Goal: Information Seeking & Learning: Understand process/instructions

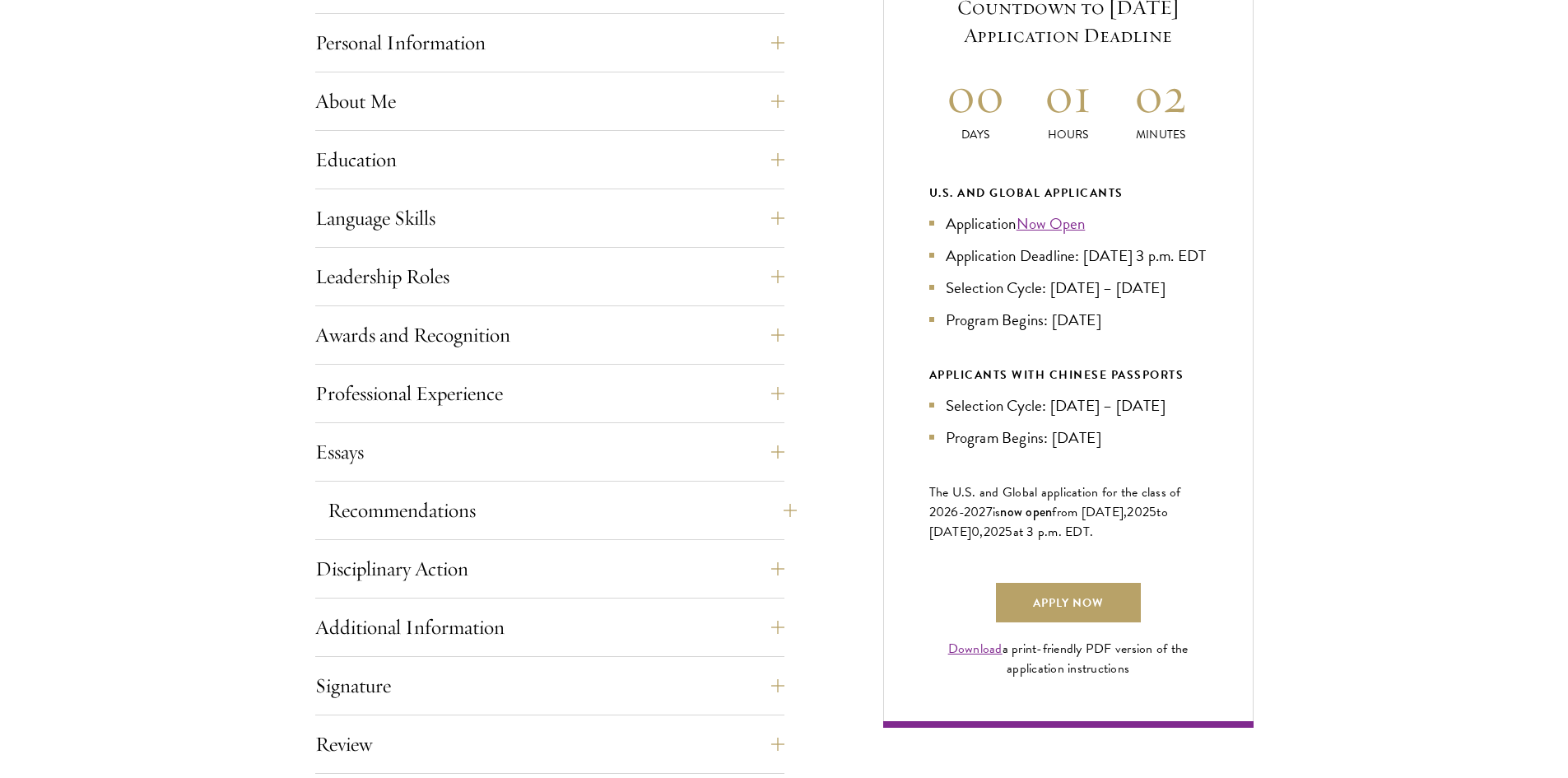
scroll to position [988, 0]
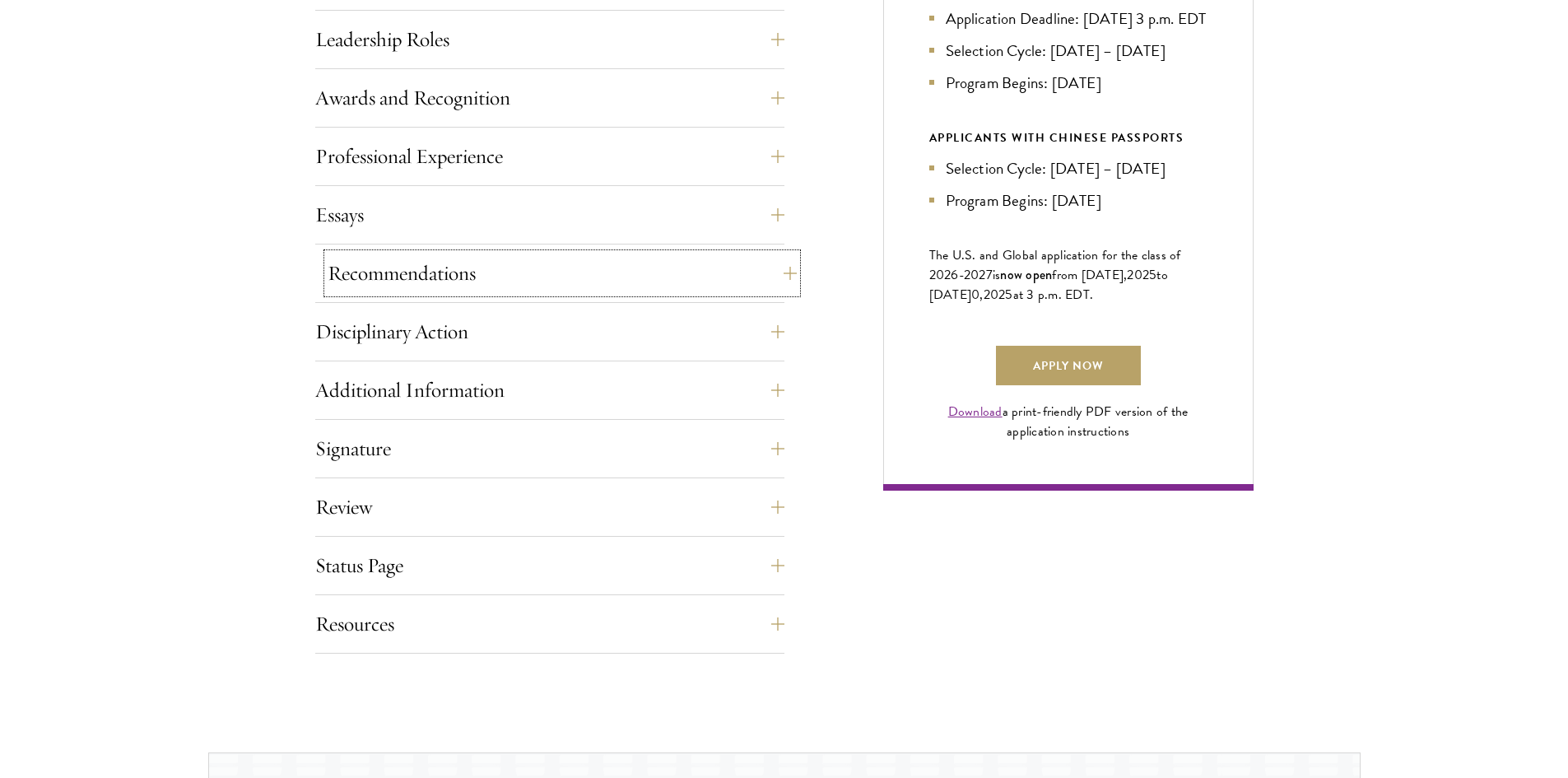
click at [495, 261] on button "Recommendations" at bounding box center [561, 273] width 469 height 39
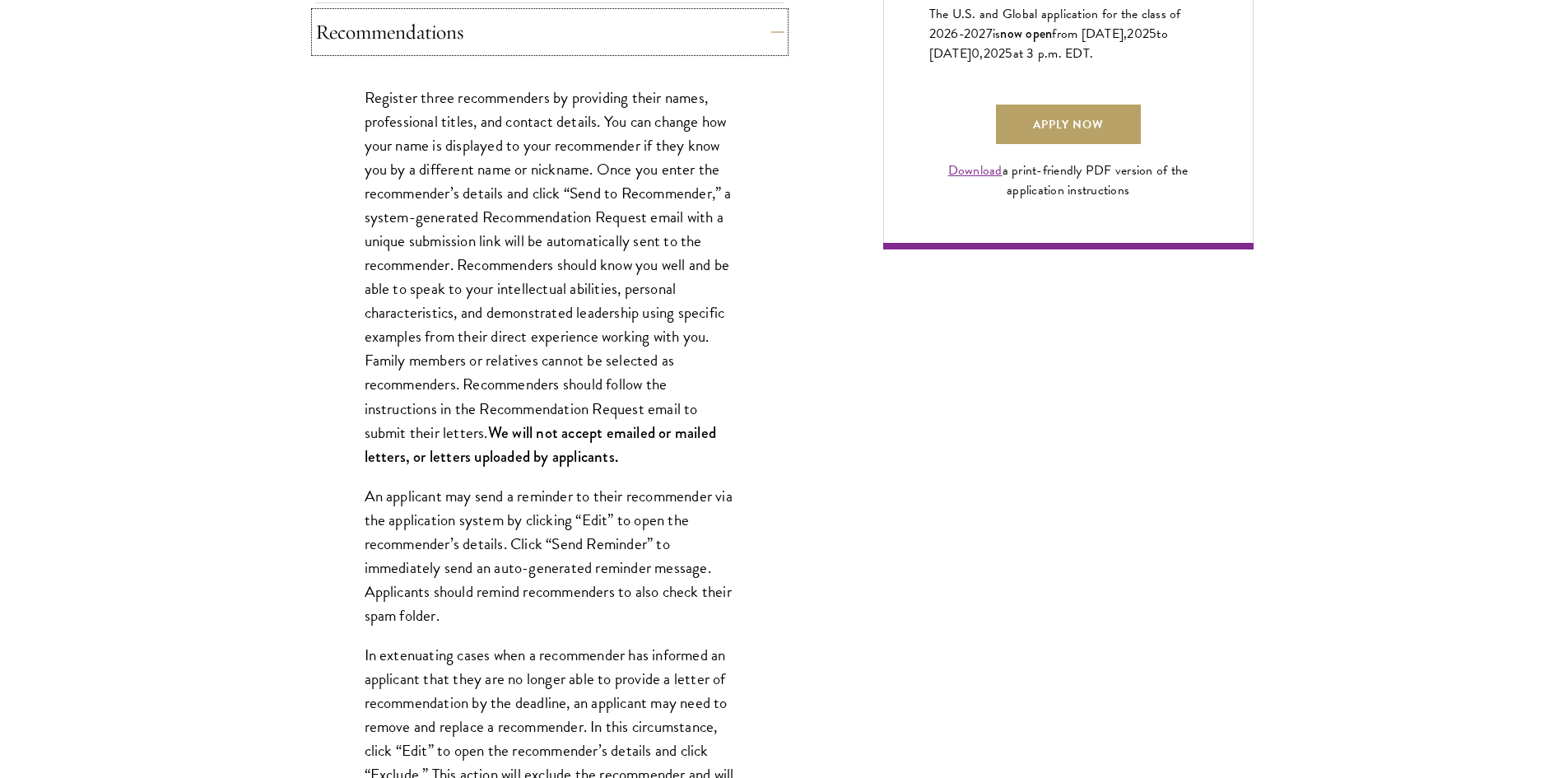
scroll to position [1235, 0]
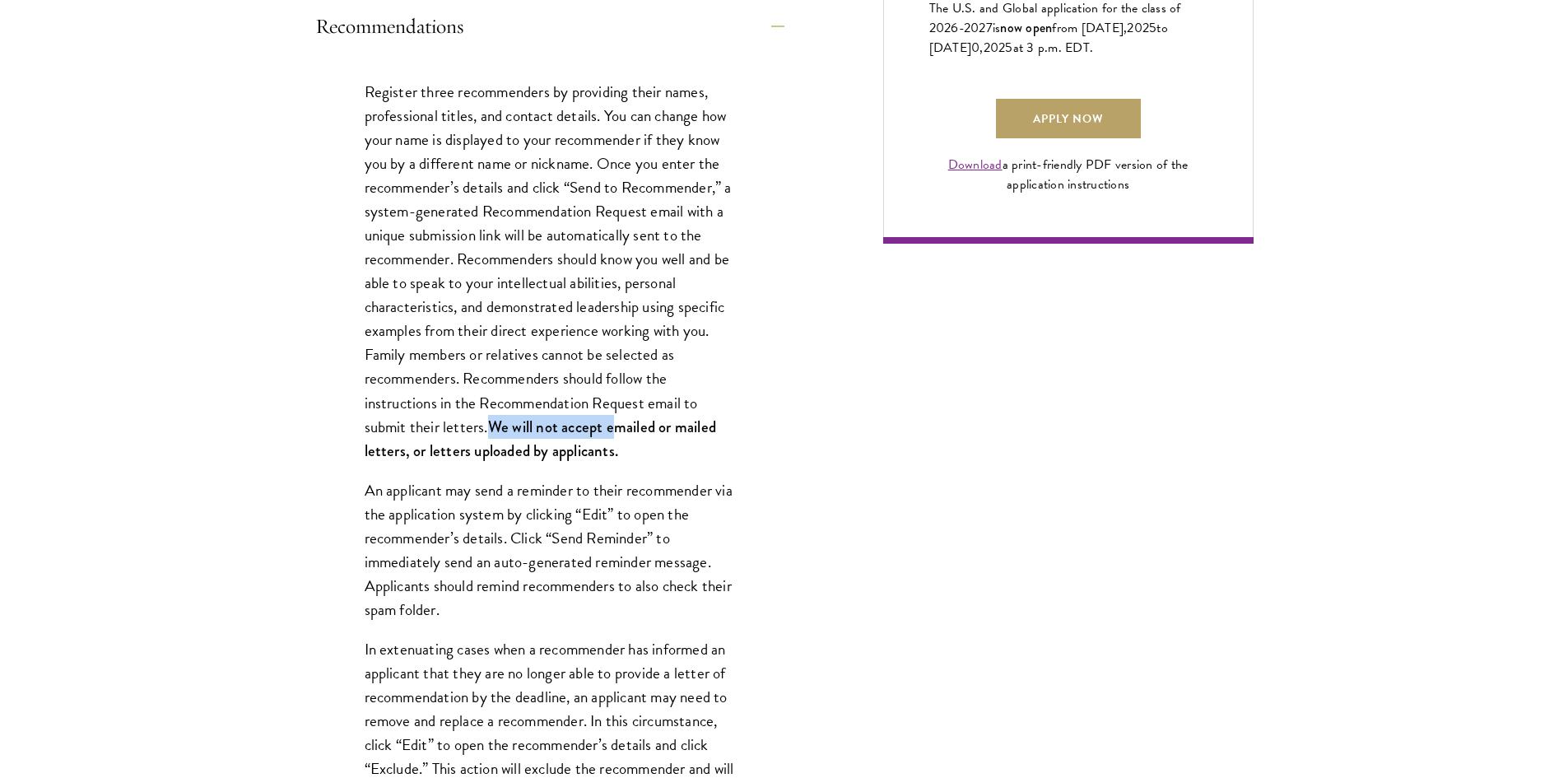
drag, startPoint x: 486, startPoint y: 425, endPoint x: 617, endPoint y: 424, distance: 131.0
click at [617, 424] on p "Register three recommenders by providing their names, professional titles, and …" at bounding box center [550, 271] width 370 height 382
click at [617, 424] on strong "We will not accept emailed or mailed letters, or letters uploaded by applicants." at bounding box center [540, 439] width 352 height 46
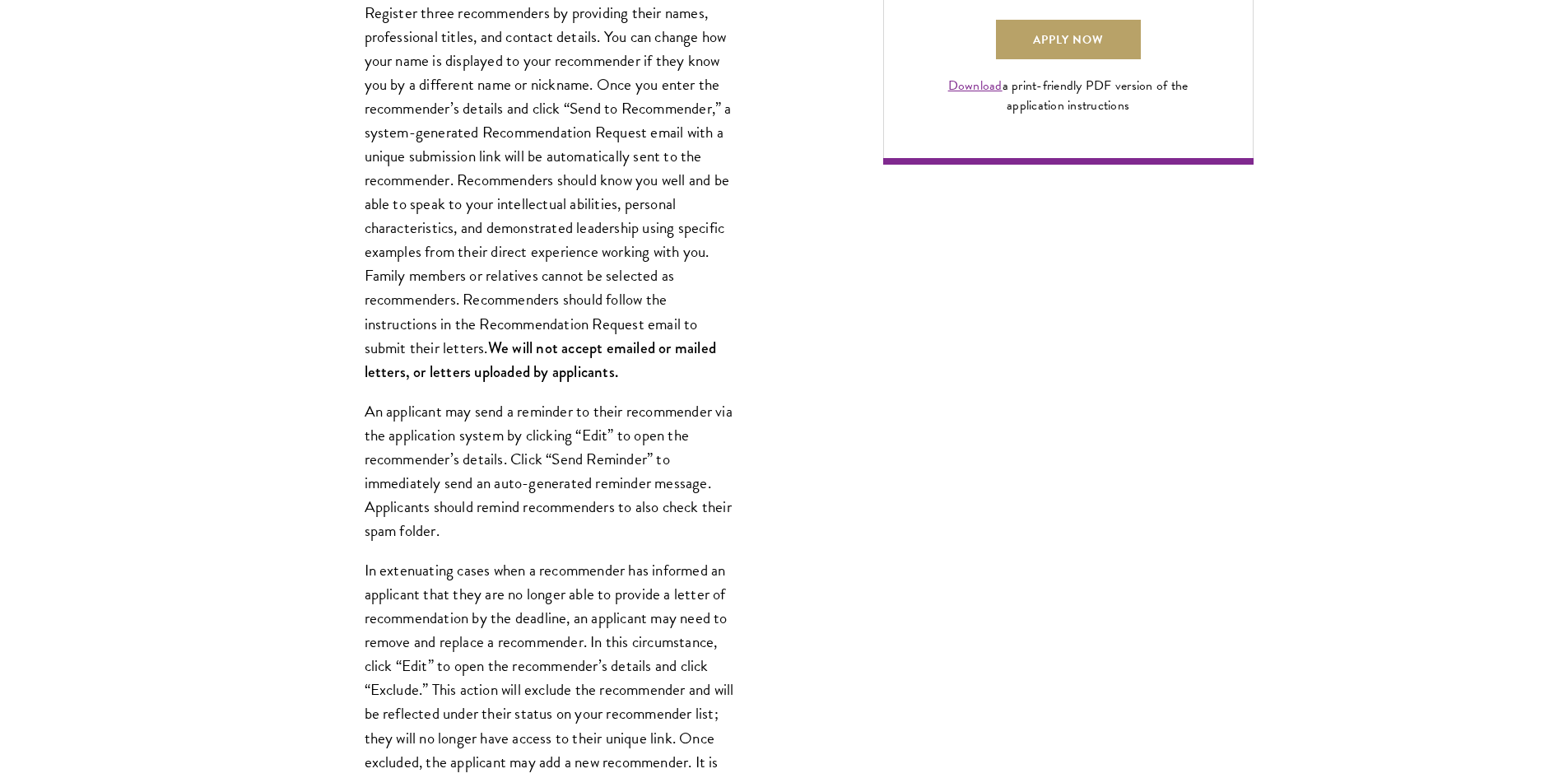
scroll to position [1317, 0]
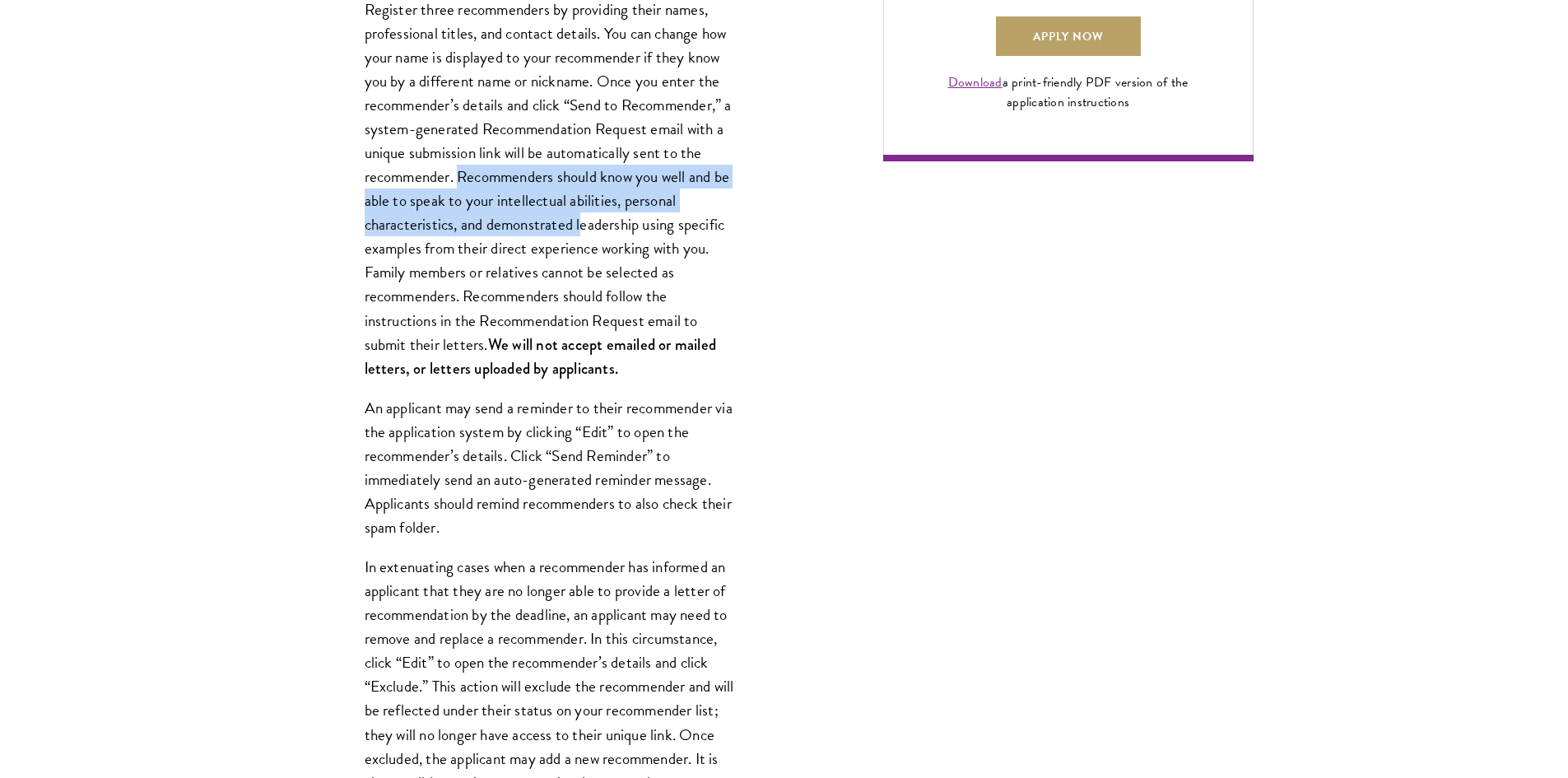
drag, startPoint x: 461, startPoint y: 176, endPoint x: 583, endPoint y: 218, distance: 129.0
click at [584, 218] on p "Register three recommenders by providing their names, professional titles, and …" at bounding box center [550, 189] width 370 height 382
click at [583, 218] on p "Register three recommenders by providing their names, professional titles, and …" at bounding box center [550, 189] width 370 height 382
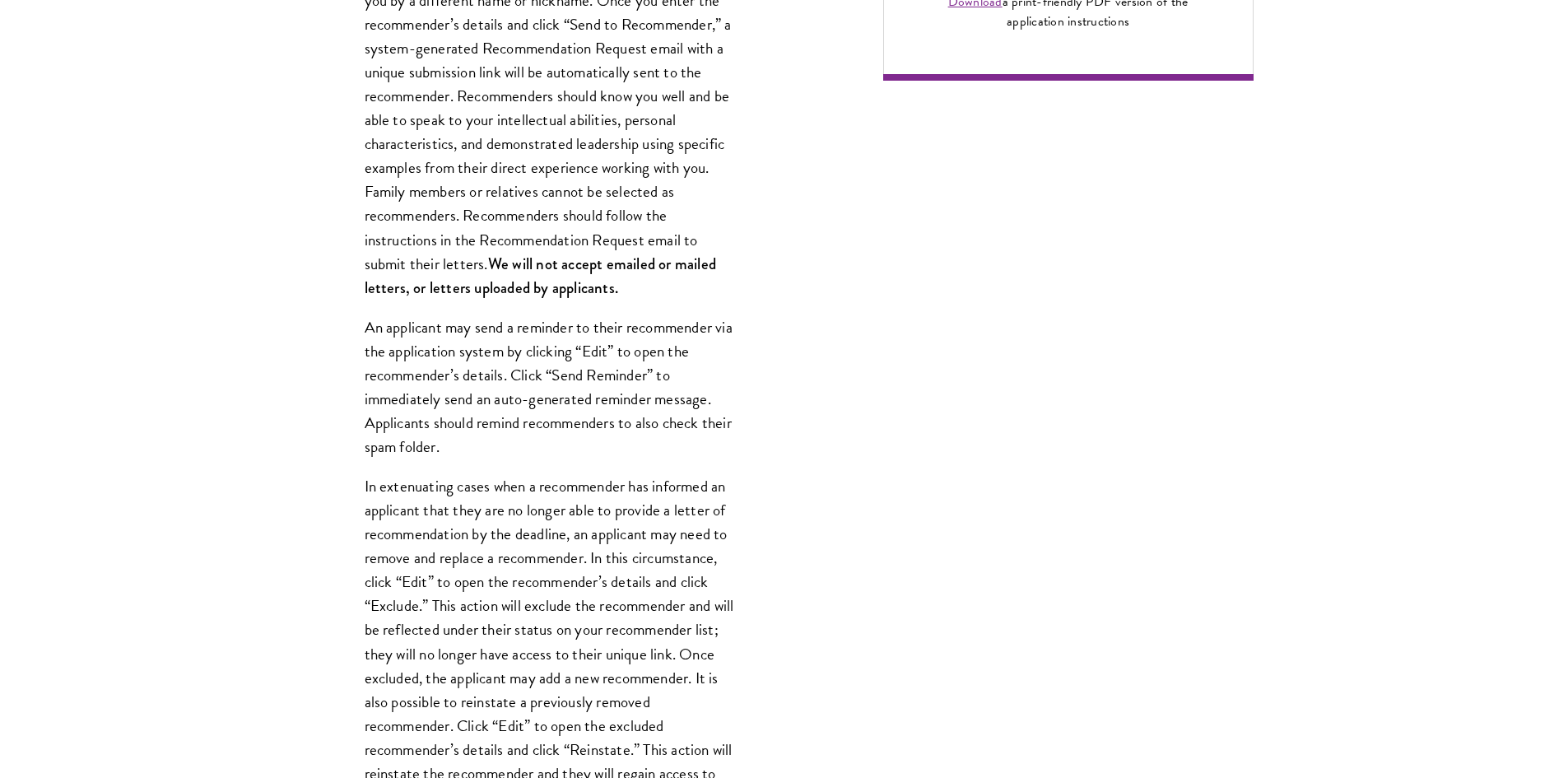
scroll to position [1399, 0]
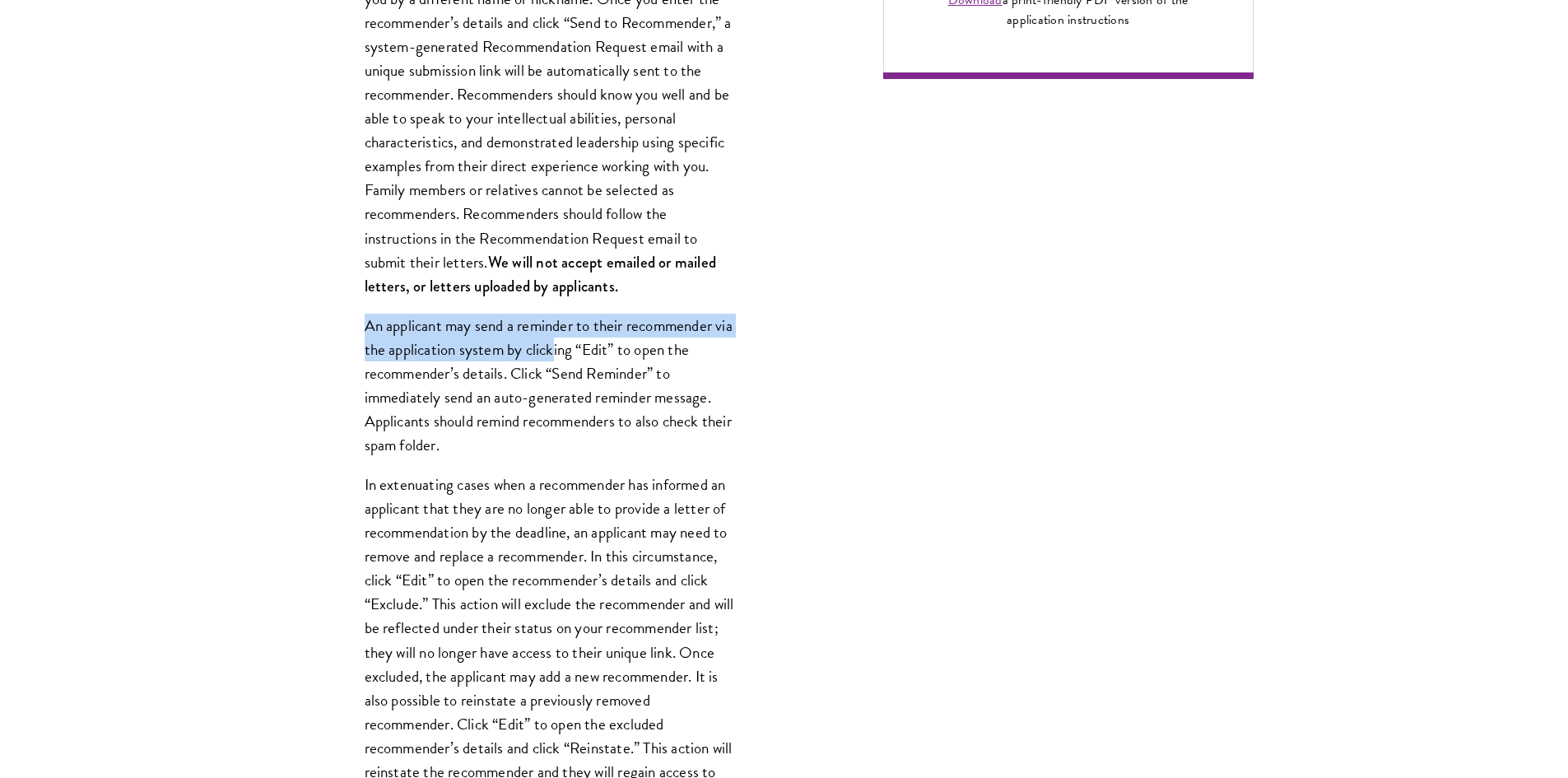
drag, startPoint x: 387, startPoint y: 327, endPoint x: 571, endPoint y: 347, distance: 185.1
click at [571, 347] on p "An applicant may send a reminder to their recommender via the application syste…" at bounding box center [550, 385] width 370 height 143
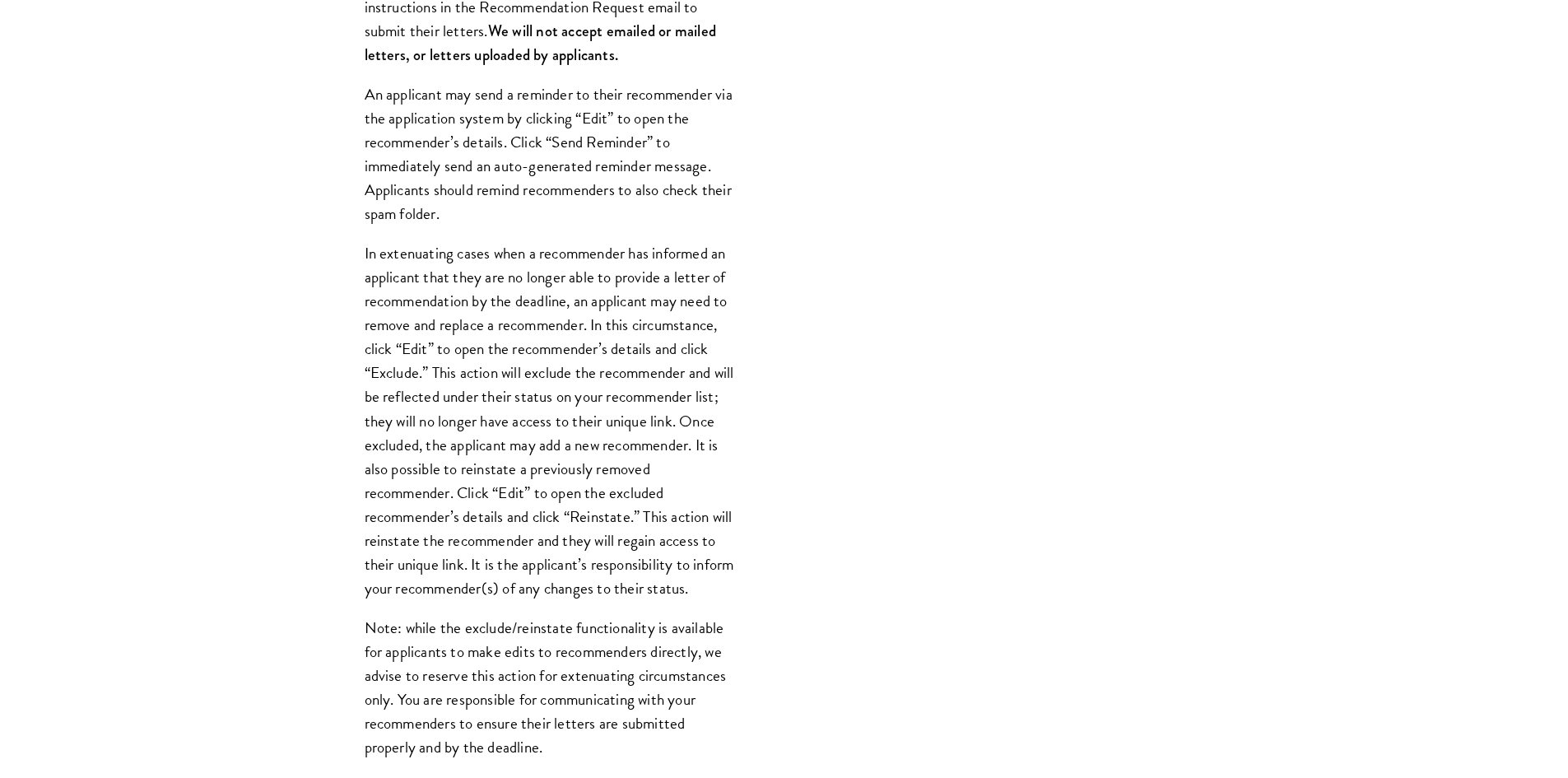
scroll to position [1646, 0]
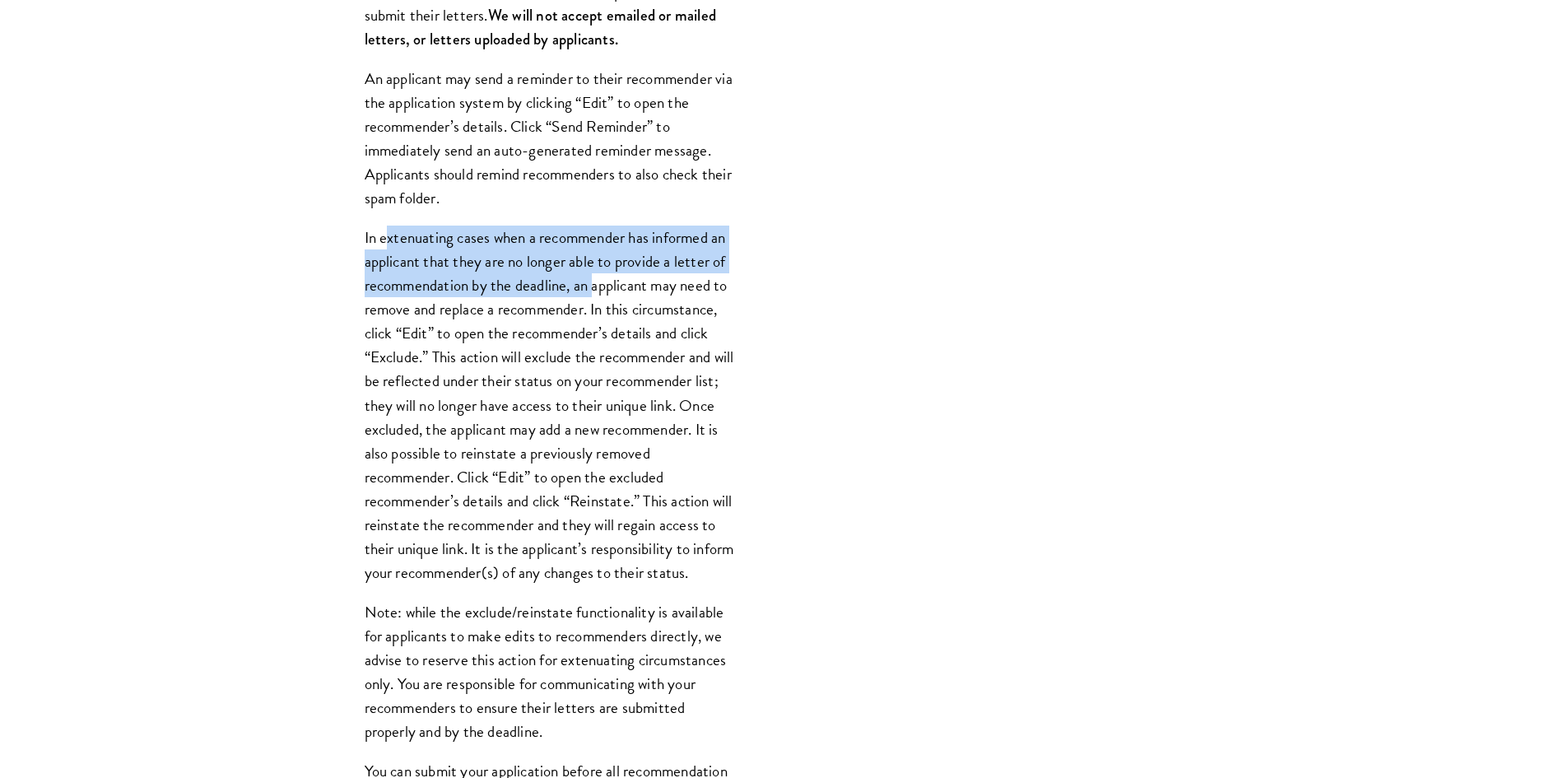
drag, startPoint x: 386, startPoint y: 242, endPoint x: 593, endPoint y: 275, distance: 209.6
click at [593, 275] on p "In extenuating cases when a recommender has informed an applicant that they are…" at bounding box center [550, 404] width 370 height 359
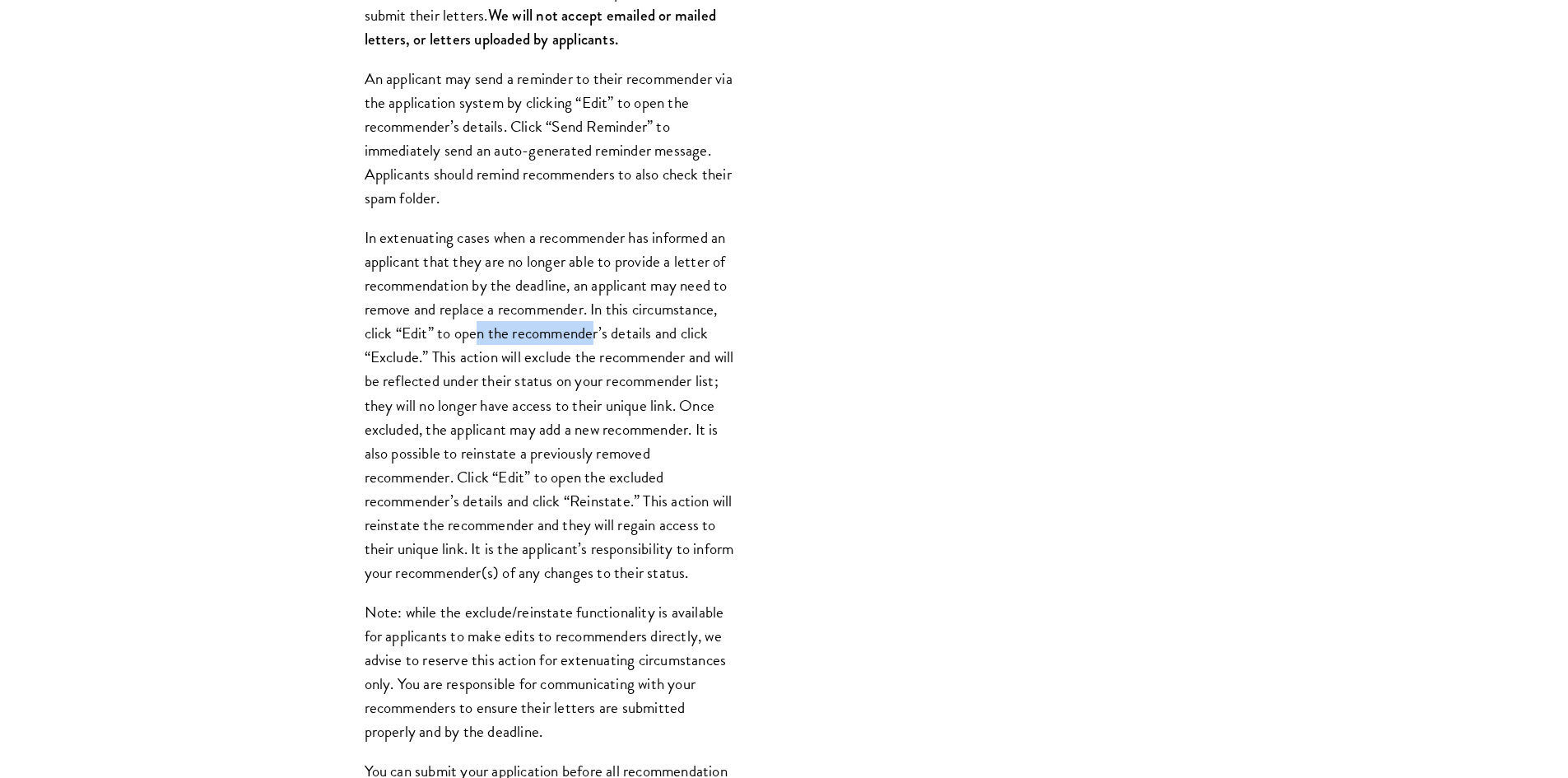
drag, startPoint x: 481, startPoint y: 339, endPoint x: 595, endPoint y: 341, distance: 114.0
click at [595, 341] on p "In extenuating cases when a recommender has informed an applicant that they are…" at bounding box center [550, 404] width 370 height 359
click at [561, 359] on p "In extenuating cases when a recommender has informed an applicant that they are…" at bounding box center [550, 404] width 370 height 359
drag, startPoint x: 486, startPoint y: 362, endPoint x: 588, endPoint y: 368, distance: 102.2
click at [588, 368] on p "In extenuating cases when a recommender has informed an applicant that they are…" at bounding box center [550, 404] width 370 height 359
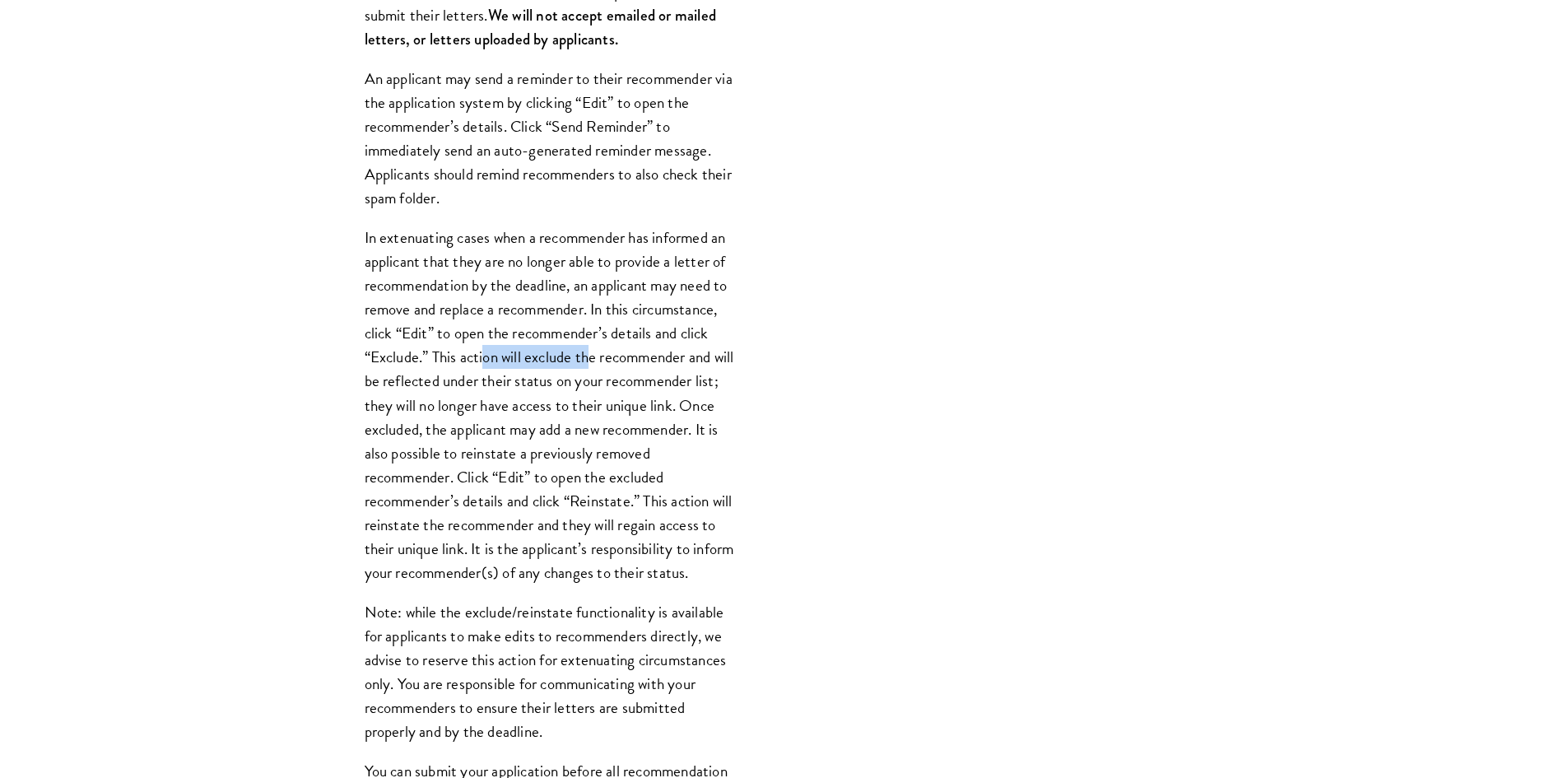
click at [588, 368] on p "In extenuating cases when a recommender has informed an applicant that they are…" at bounding box center [550, 404] width 370 height 359
drag, startPoint x: 367, startPoint y: 380, endPoint x: 648, endPoint y: 381, distance: 281.0
click at [648, 381] on p "In extenuating cases when a recommender has informed an applicant that they are…" at bounding box center [550, 404] width 370 height 359
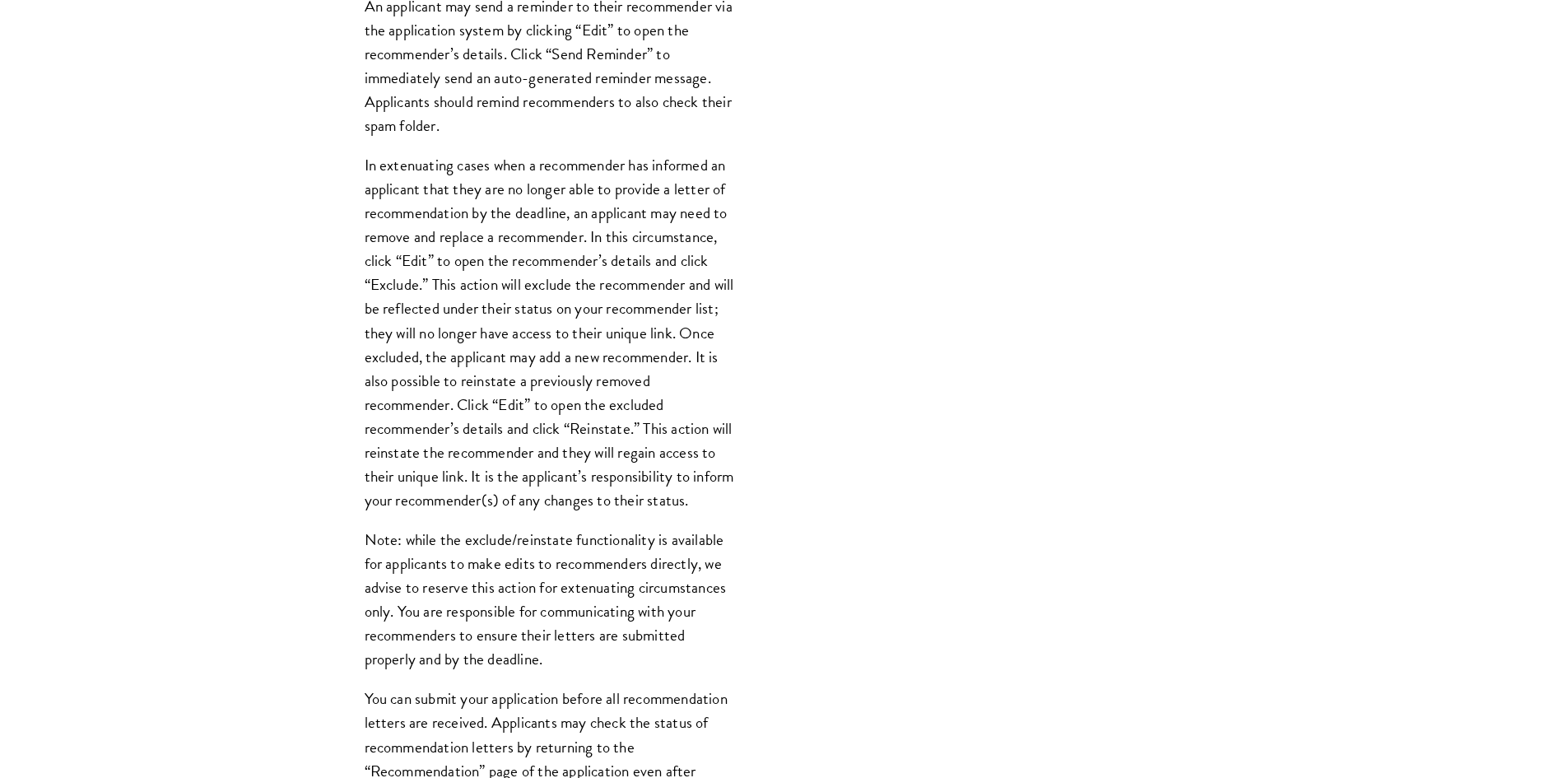
scroll to position [1729, 0]
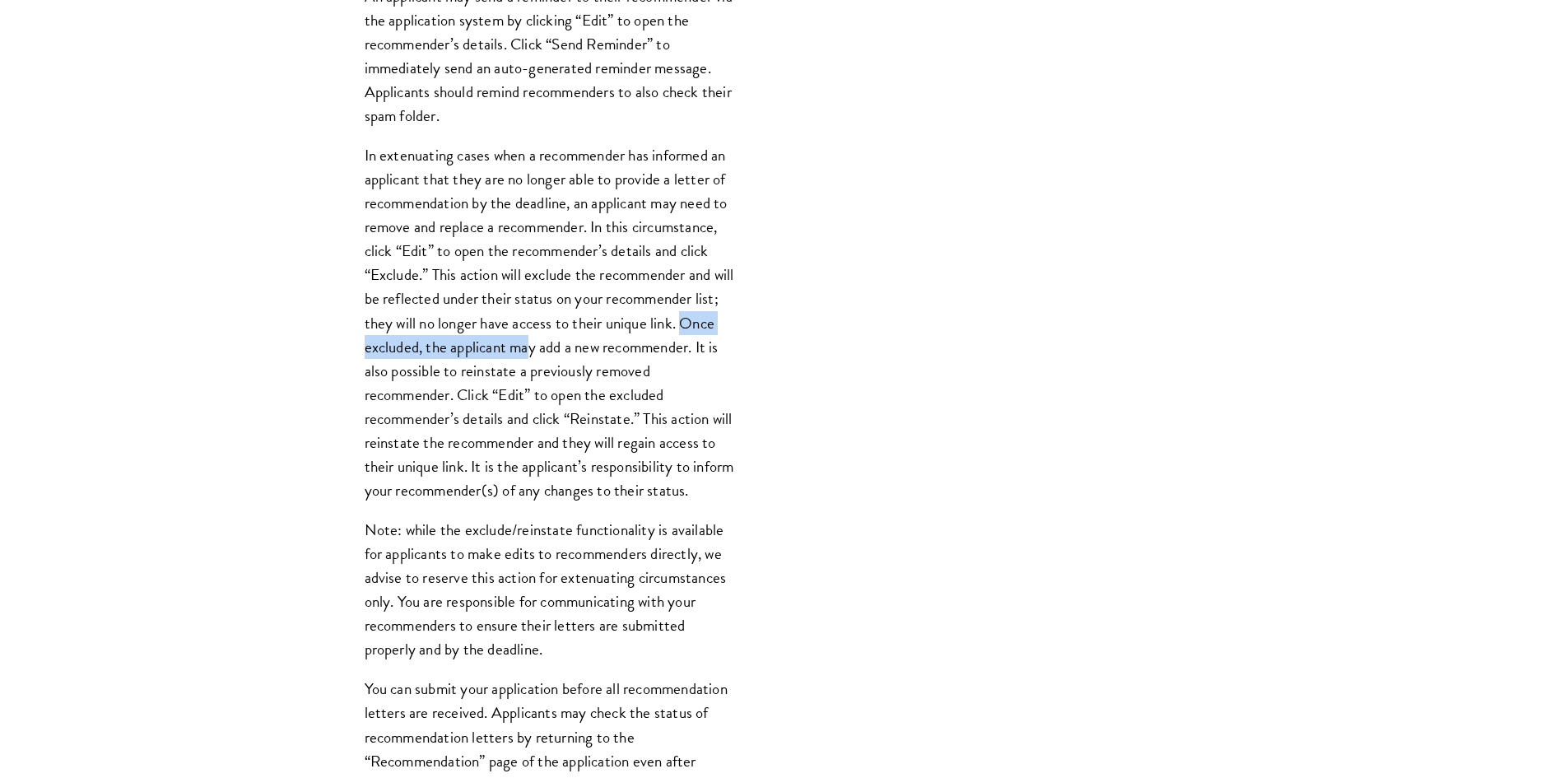
drag, startPoint x: 358, startPoint y: 346, endPoint x: 568, endPoint y: 336, distance: 210.2
click at [568, 336] on div "Register three recommenders by providing their names, professional titles, and …" at bounding box center [549, 224] width 469 height 1324
click at [538, 368] on p "In extenuating cases when a recommender has informed an applicant that they are…" at bounding box center [550, 322] width 370 height 359
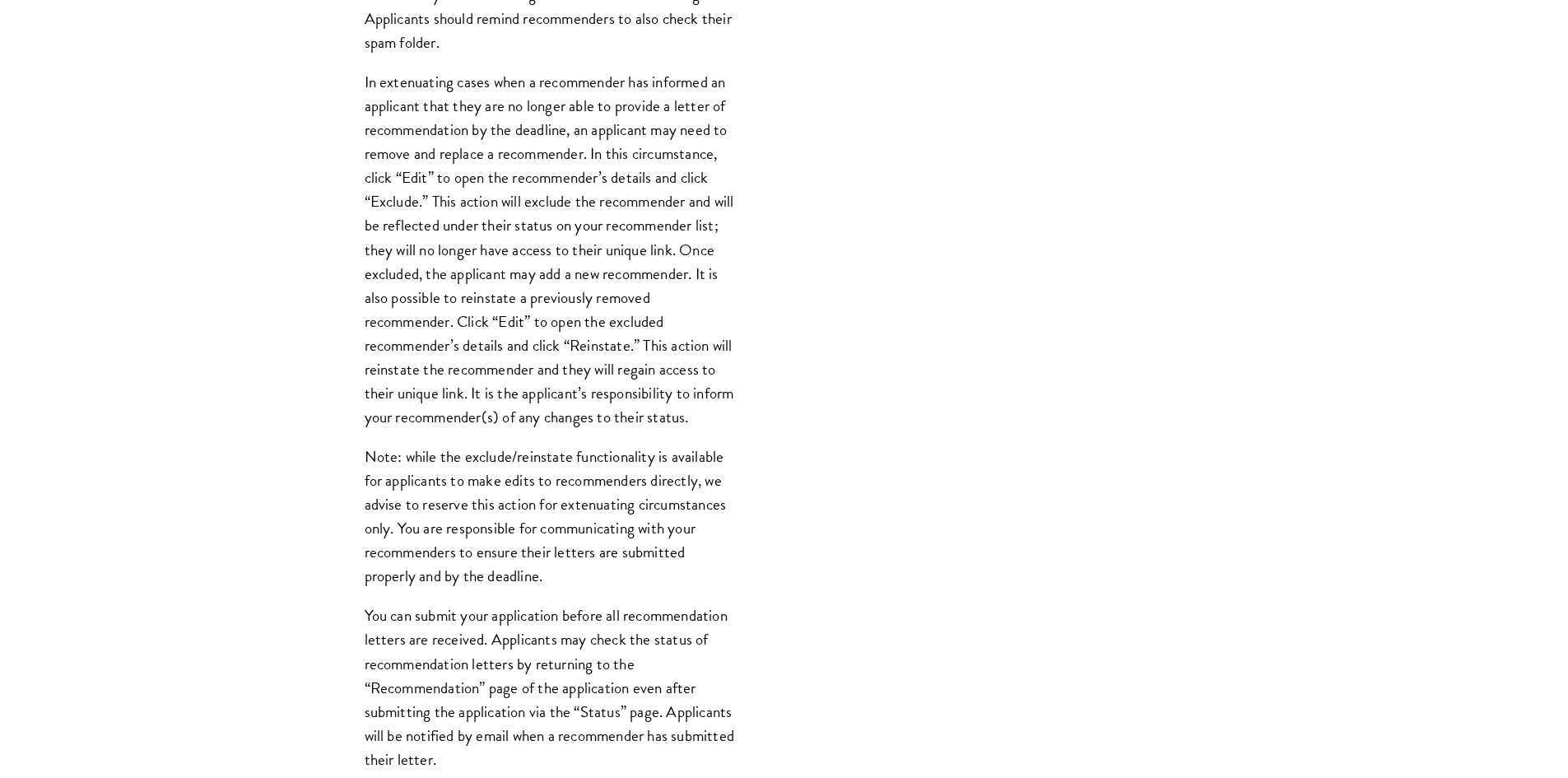
scroll to position [1811, 0]
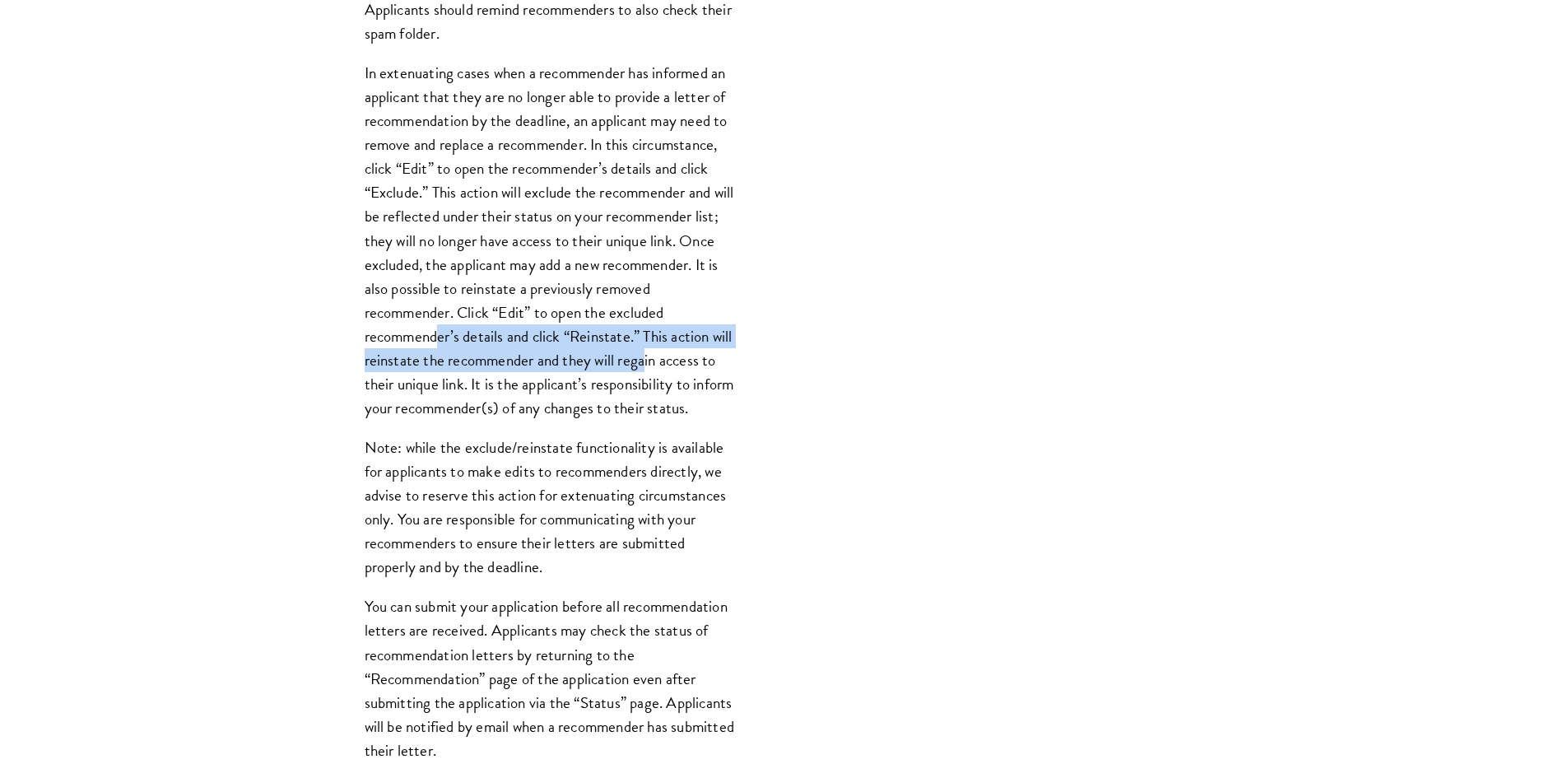
drag, startPoint x: 435, startPoint y: 328, endPoint x: 671, endPoint y: 371, distance: 239.9
click at [671, 371] on p "In extenuating cases when a recommender has informed an applicant that they are…" at bounding box center [550, 239] width 370 height 359
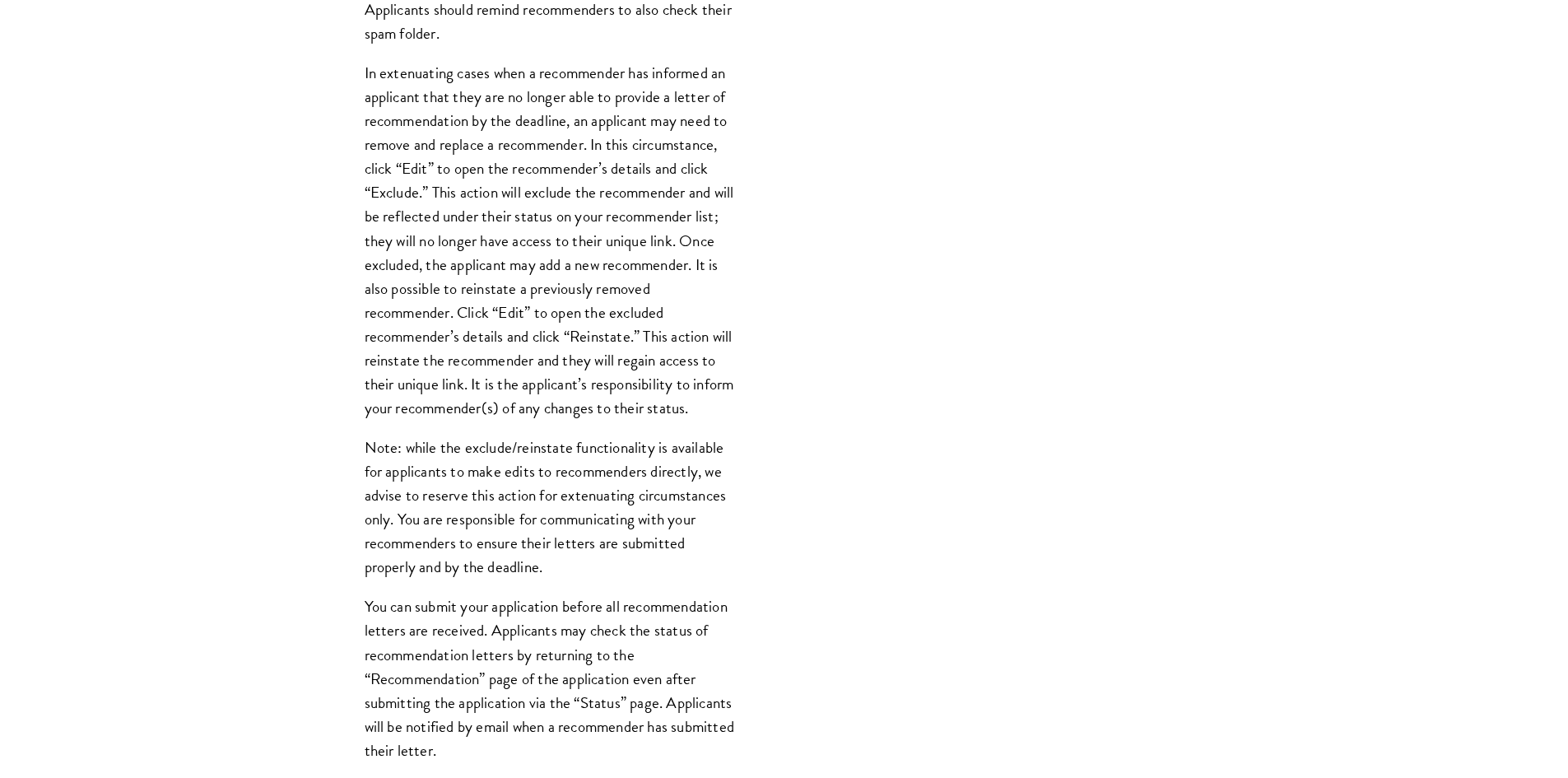
click at [667, 373] on p "In extenuating cases when a recommender has informed an applicant that they are…" at bounding box center [550, 239] width 370 height 359
drag, startPoint x: 521, startPoint y: 314, endPoint x: 648, endPoint y: 303, distance: 127.5
click at [648, 303] on p "In extenuating cases when a recommender has informed an applicant that they are…" at bounding box center [550, 239] width 370 height 359
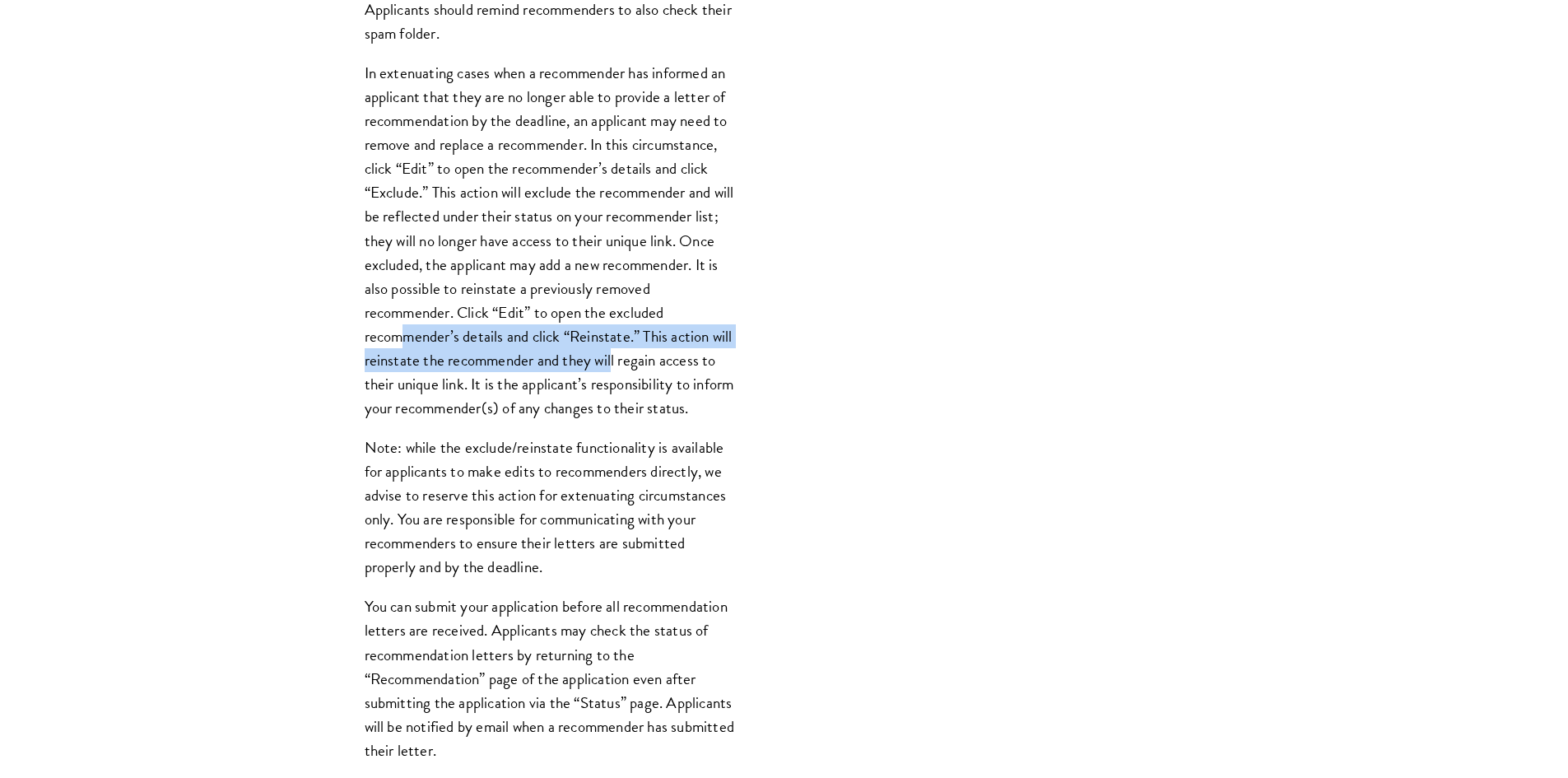
drag, startPoint x: 402, startPoint y: 334, endPoint x: 637, endPoint y: 353, distance: 235.8
click at [637, 353] on p "In extenuating cases when a recommender has informed an applicant that they are…" at bounding box center [550, 239] width 370 height 359
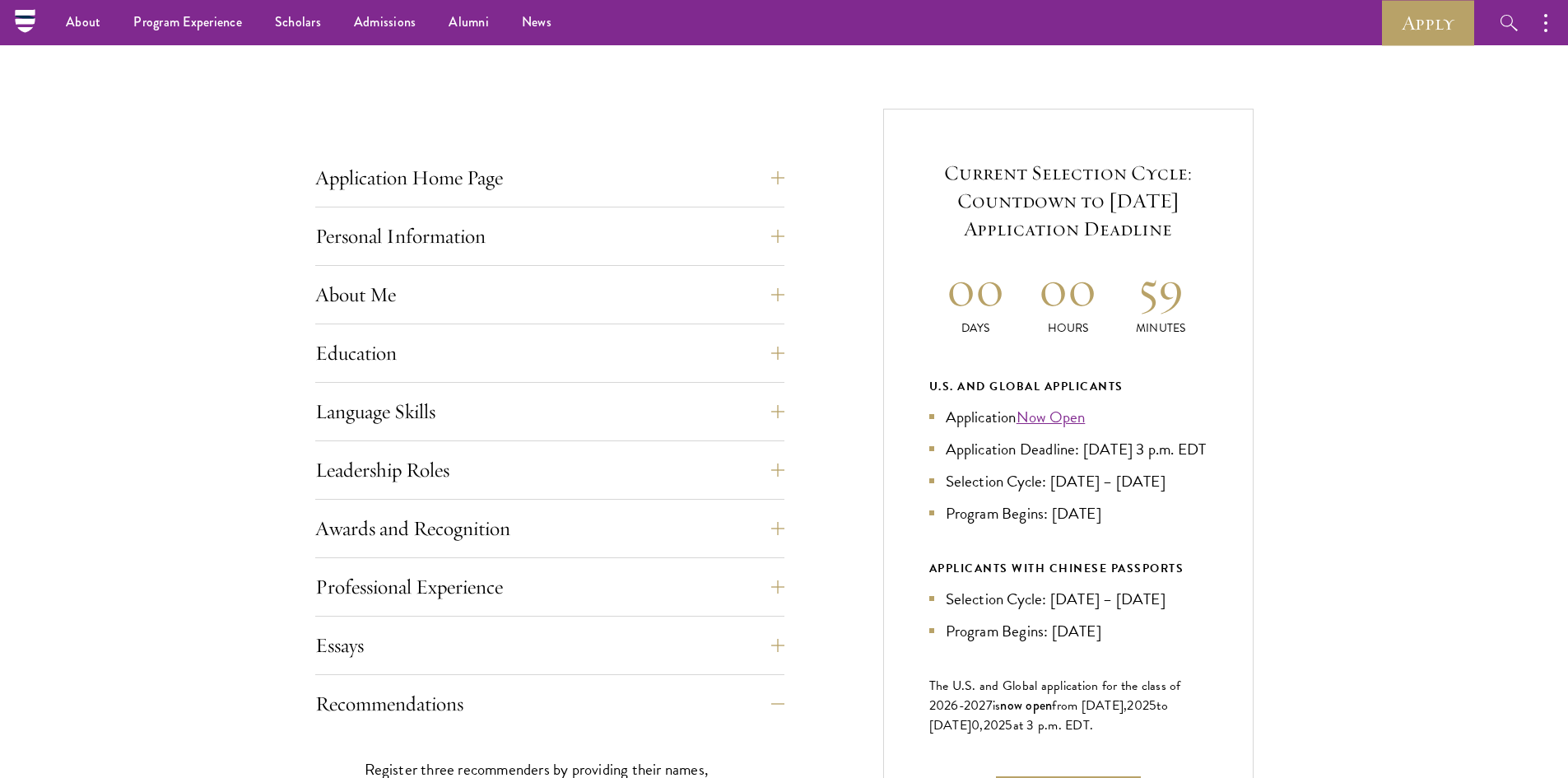
scroll to position [550, 0]
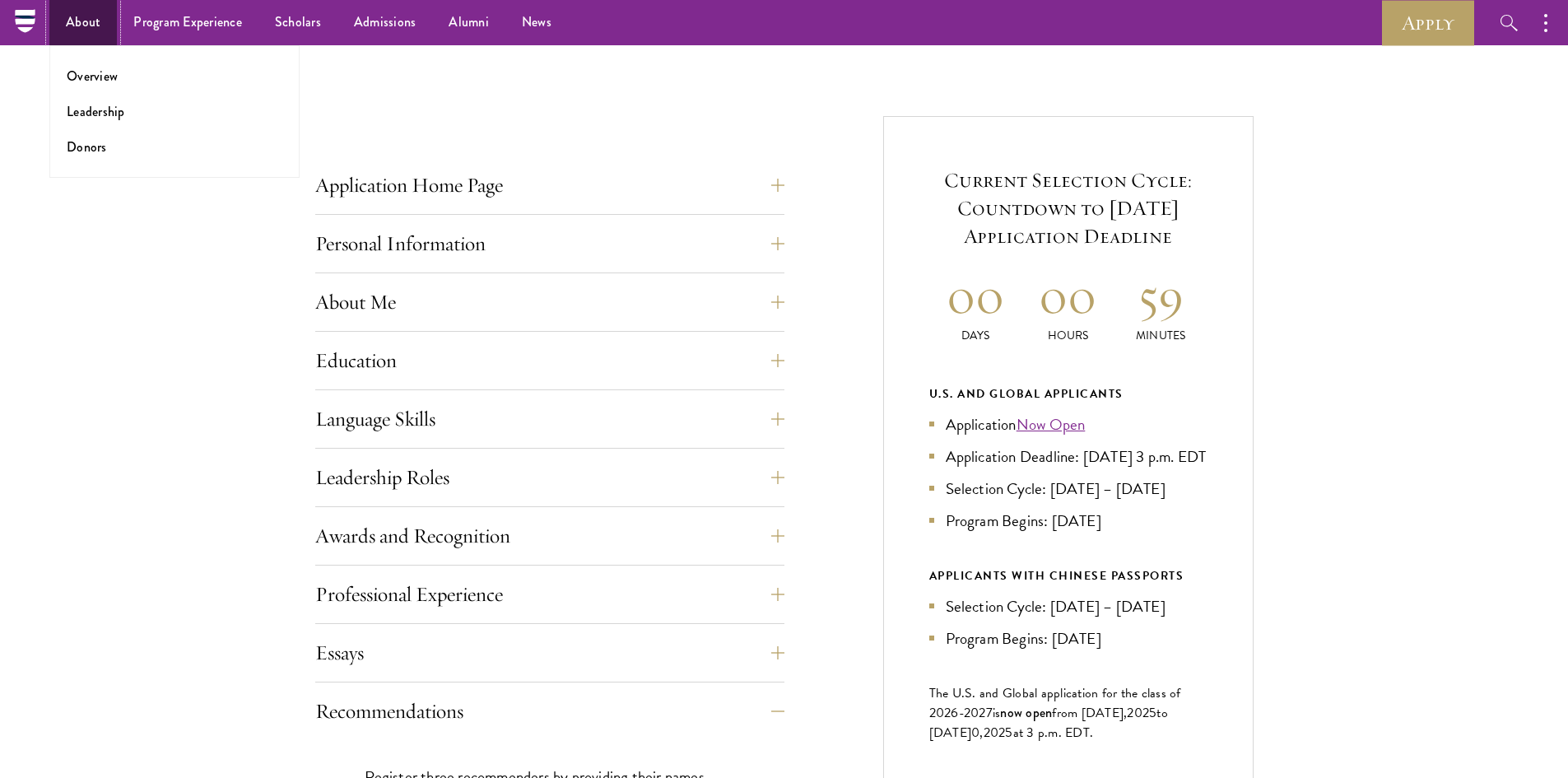
click at [77, 32] on link "About" at bounding box center [82, 23] width 68 height 46
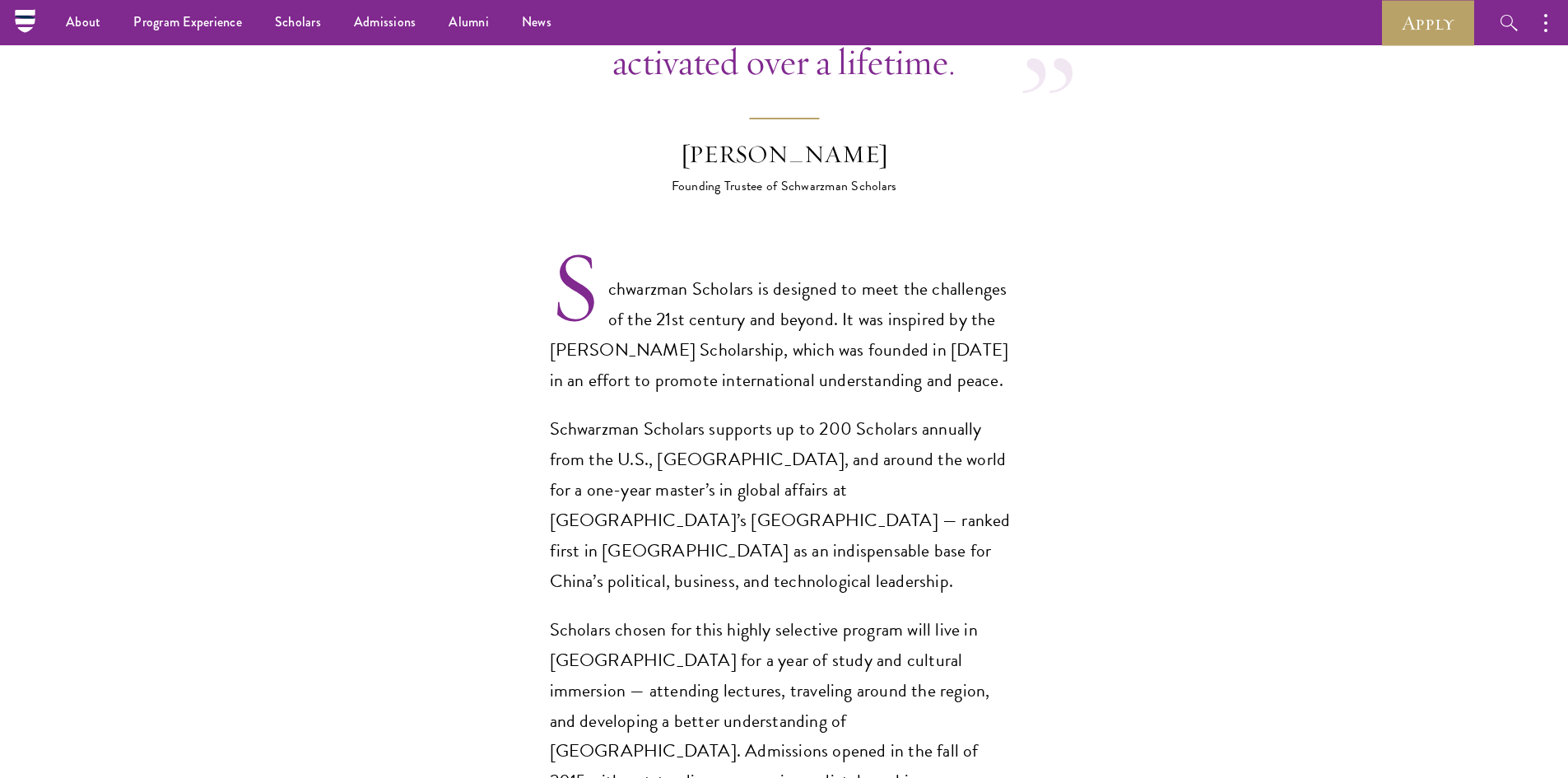
scroll to position [494, 0]
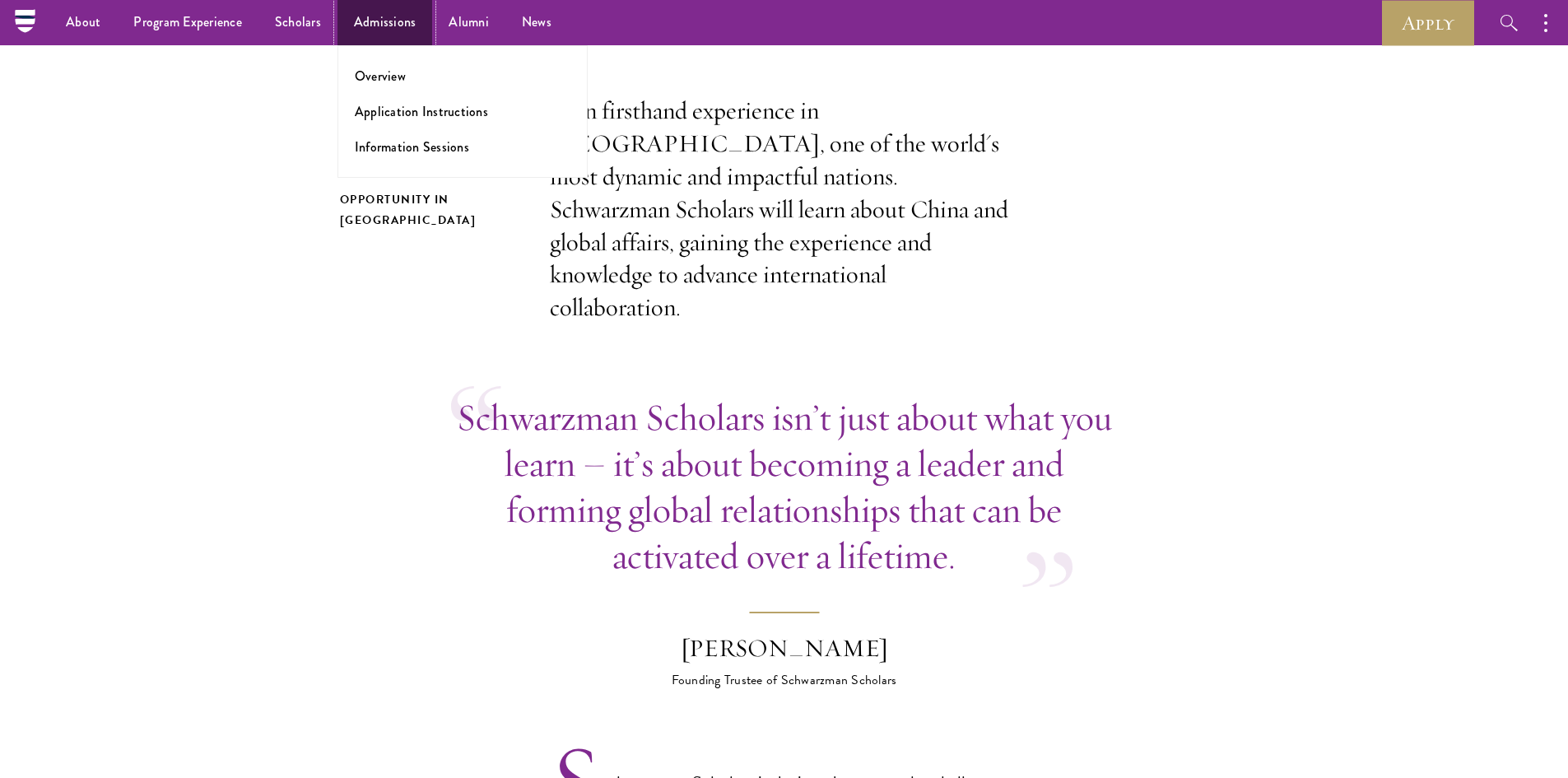
click at [377, 11] on link "Admissions" at bounding box center [385, 23] width 96 height 46
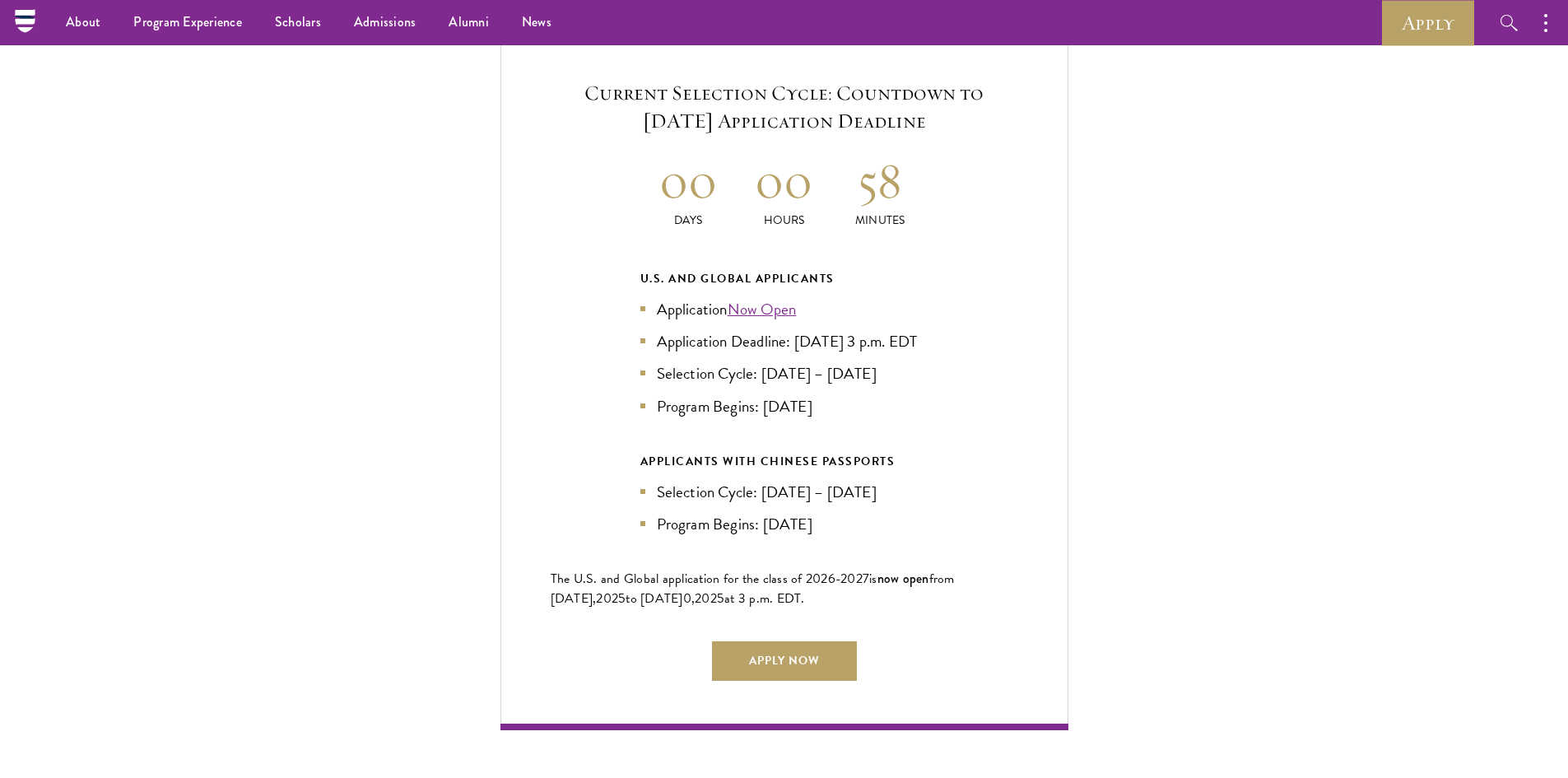
scroll to position [3539, 0]
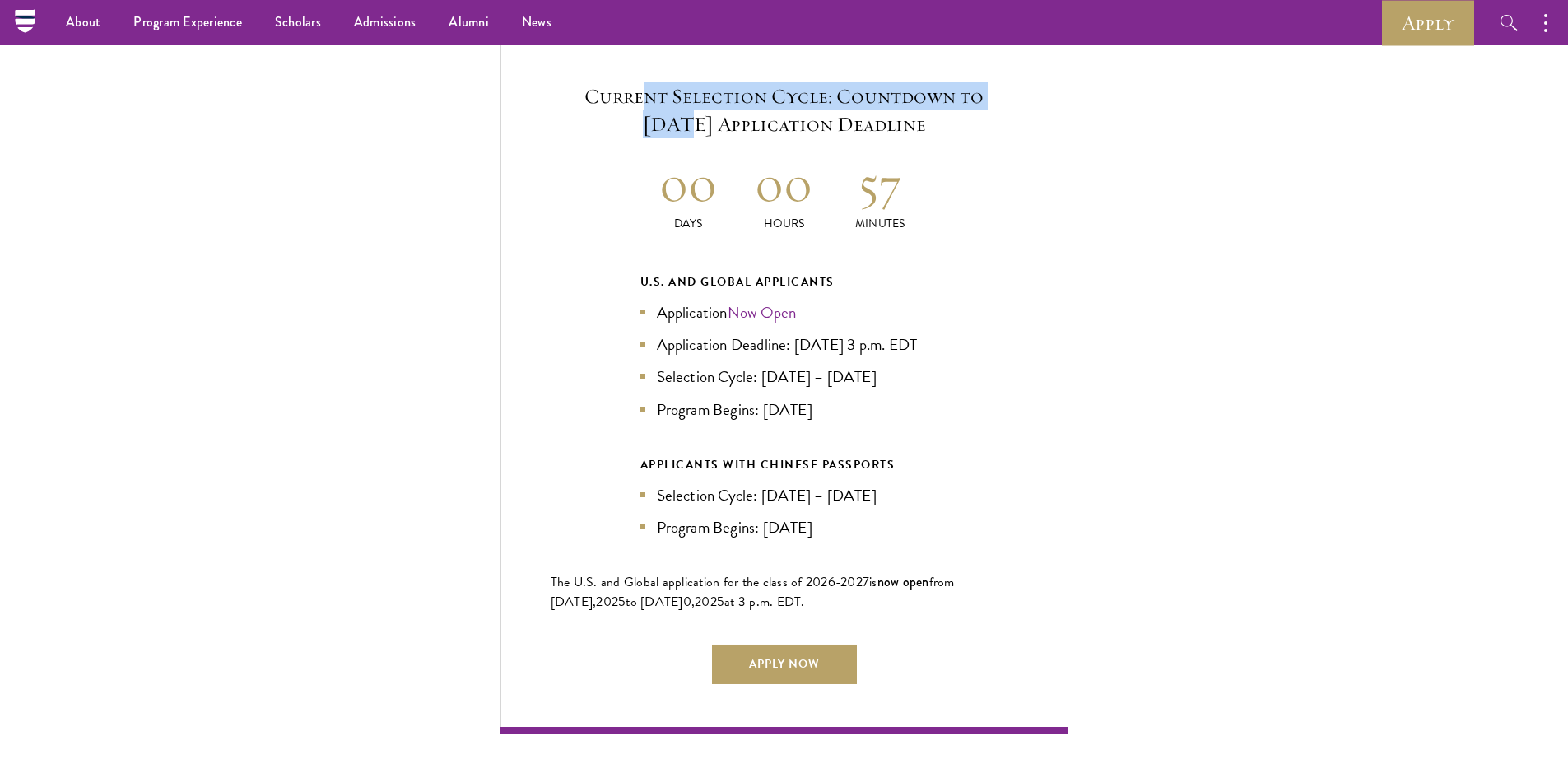
drag, startPoint x: 602, startPoint y: 93, endPoint x: 928, endPoint y: 95, distance: 326.0
click at [928, 95] on h5 "Current Selection Cycle: Countdown to September 10, 2025 Application Deadline" at bounding box center [784, 111] width 467 height 56
drag, startPoint x: 664, startPoint y: 126, endPoint x: 874, endPoint y: 125, distance: 210.0
click at [874, 125] on h5 "Current Selection Cycle: Countdown to September 10, 2025 Application Deadline" at bounding box center [784, 111] width 467 height 56
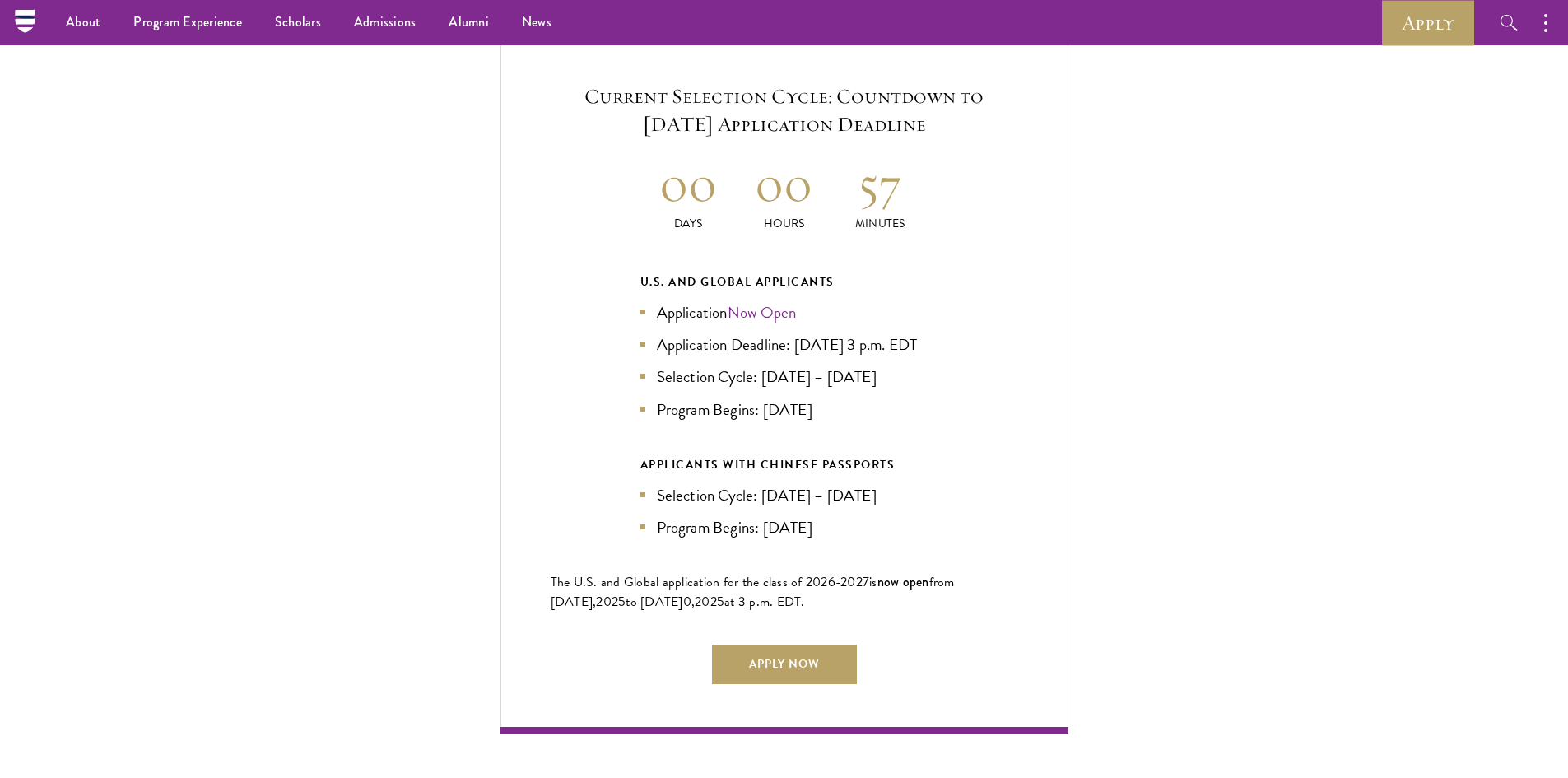
click at [874, 125] on h5 "Current Selection Cycle: Countdown to September 10, 2025 Application Deadline" at bounding box center [784, 111] width 467 height 56
drag, startPoint x: 648, startPoint y: 171, endPoint x: 975, endPoint y: 194, distance: 327.8
click at [975, 194] on div "Current Selection Cycle: Countdown to September 10, 2025 Application Deadline 0…" at bounding box center [785, 382] width 568 height 701
click at [968, 198] on div "Current Selection Cycle: Countdown to September 10, 2025 Application Deadline 0…" at bounding box center [785, 382] width 568 height 701
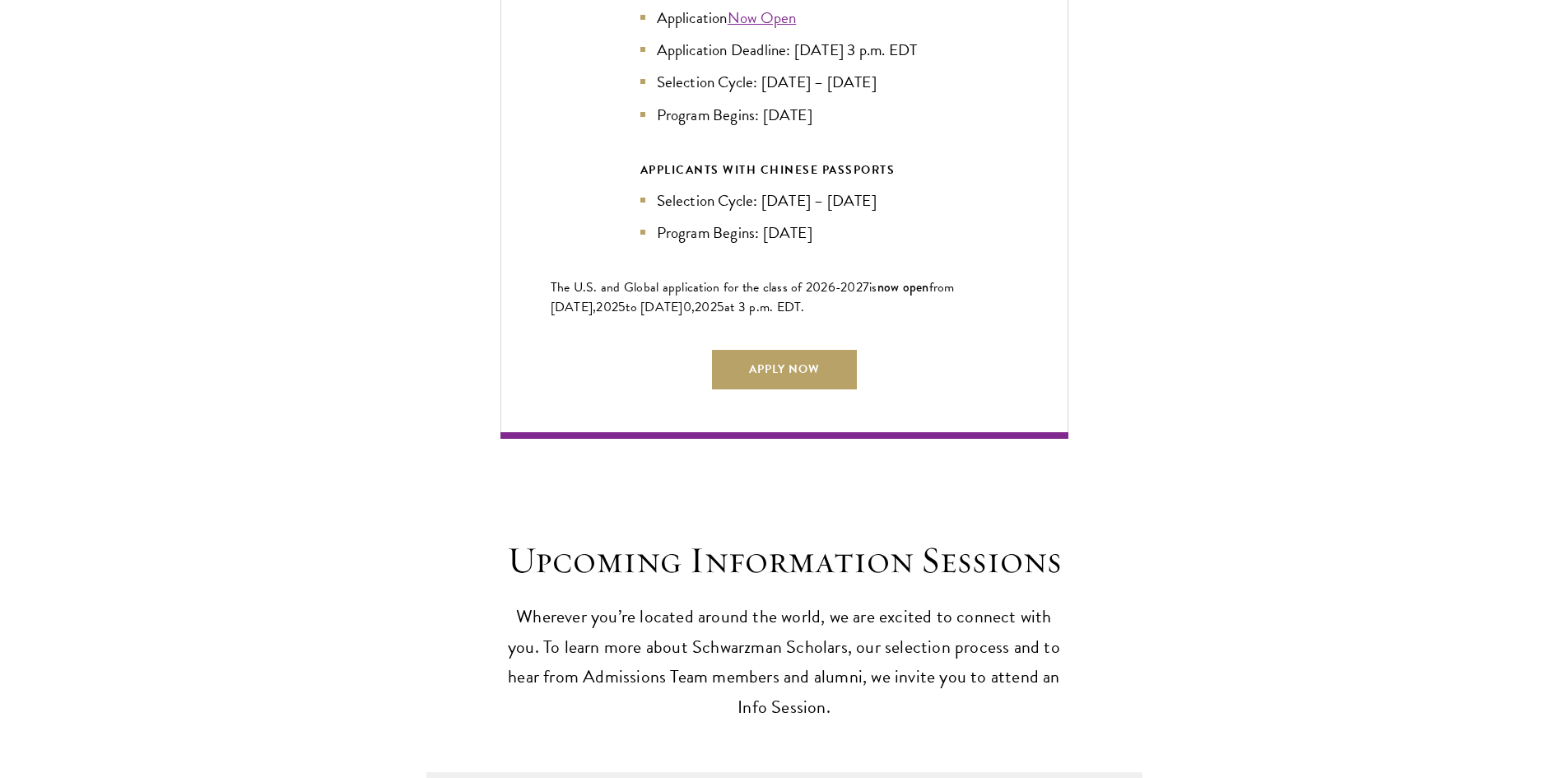
scroll to position [3869, 0]
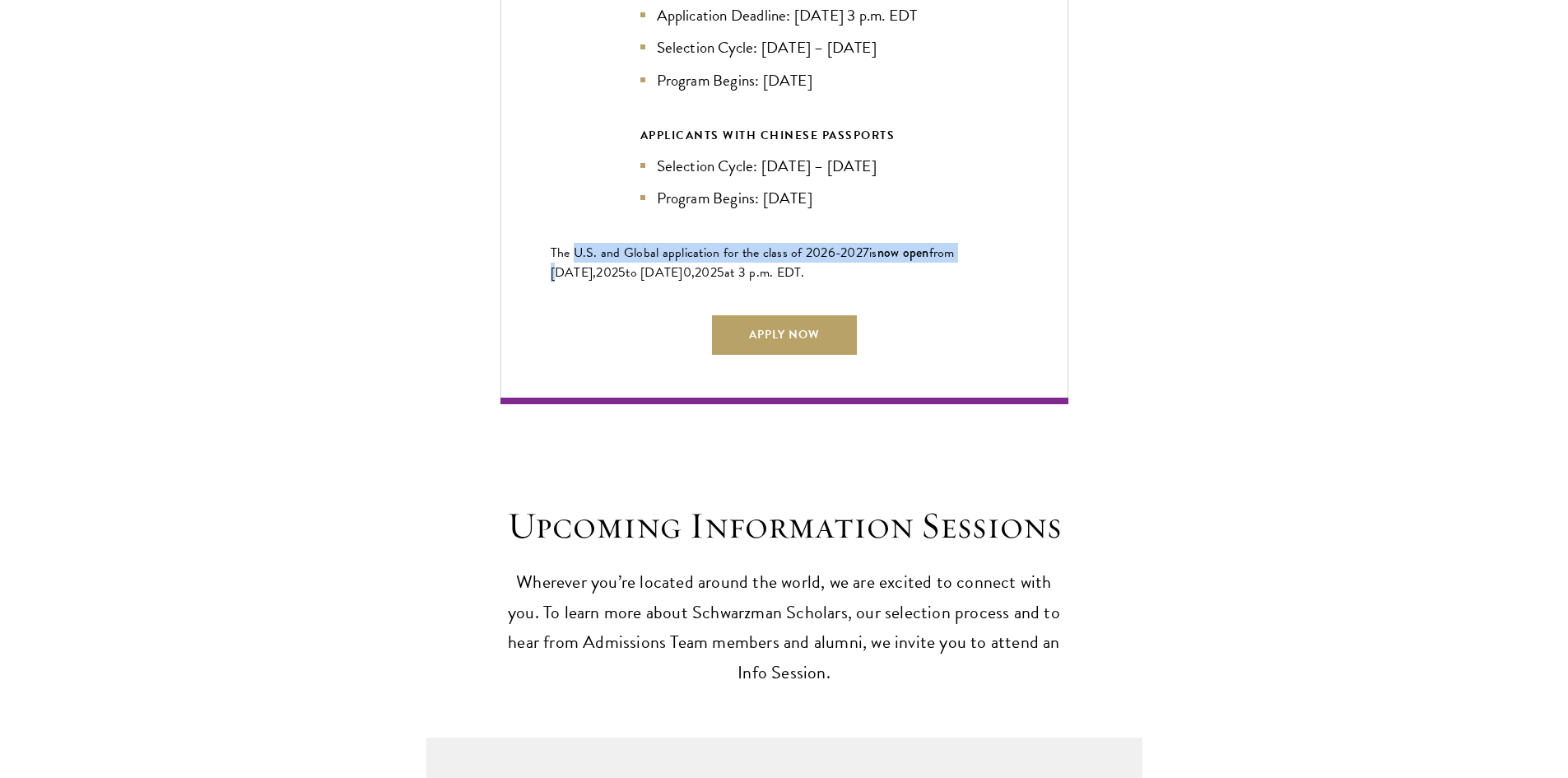
drag, startPoint x: 576, startPoint y: 275, endPoint x: 965, endPoint y: 275, distance: 389.0
click at [965, 275] on p "The U.S. and Global application for the class of 202 6 -202 7 is now open from …" at bounding box center [784, 262] width 467 height 39
click at [955, 275] on span "from [DATE]," at bounding box center [752, 262] width 404 height 39
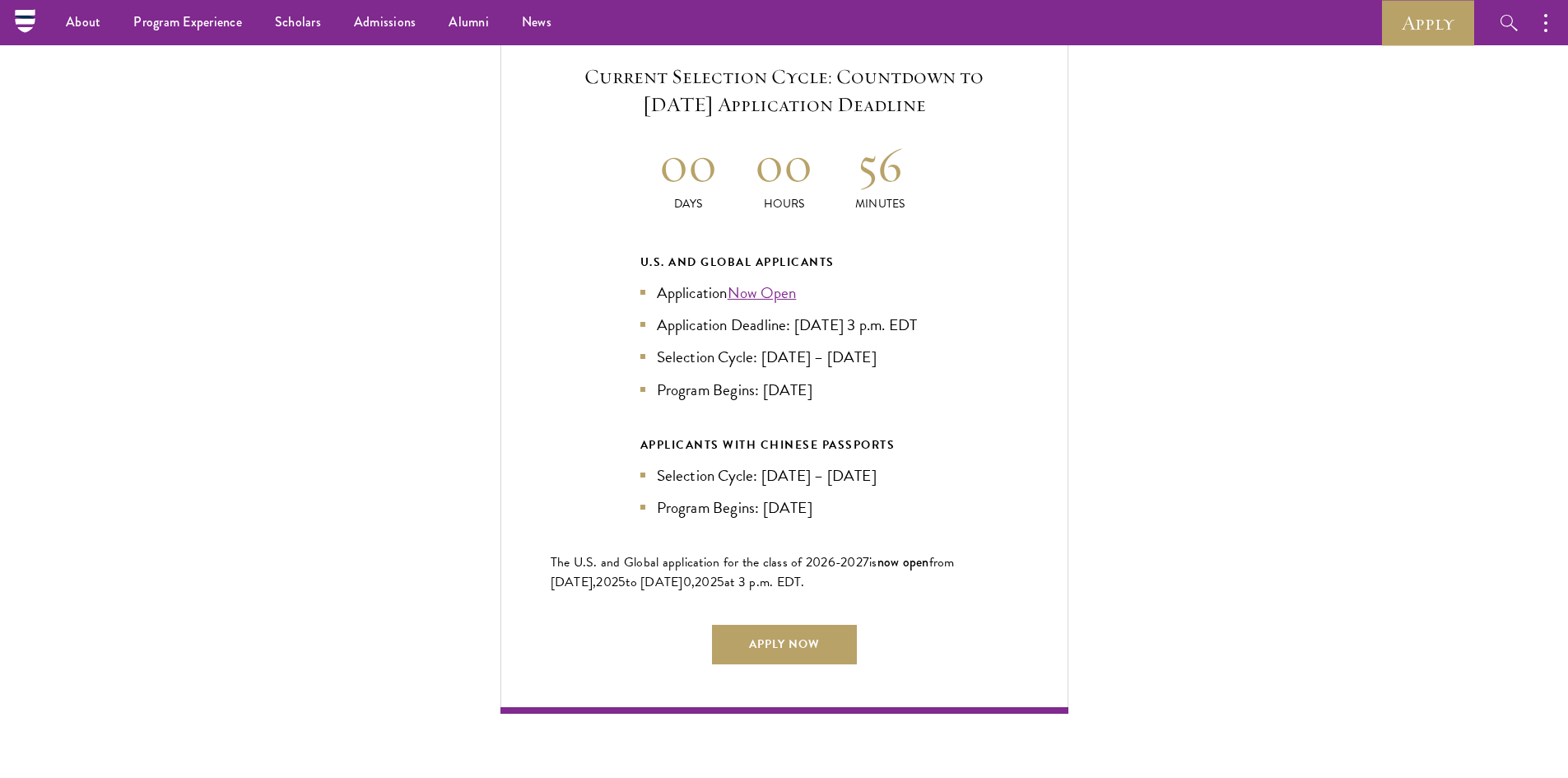
scroll to position [3539, 0]
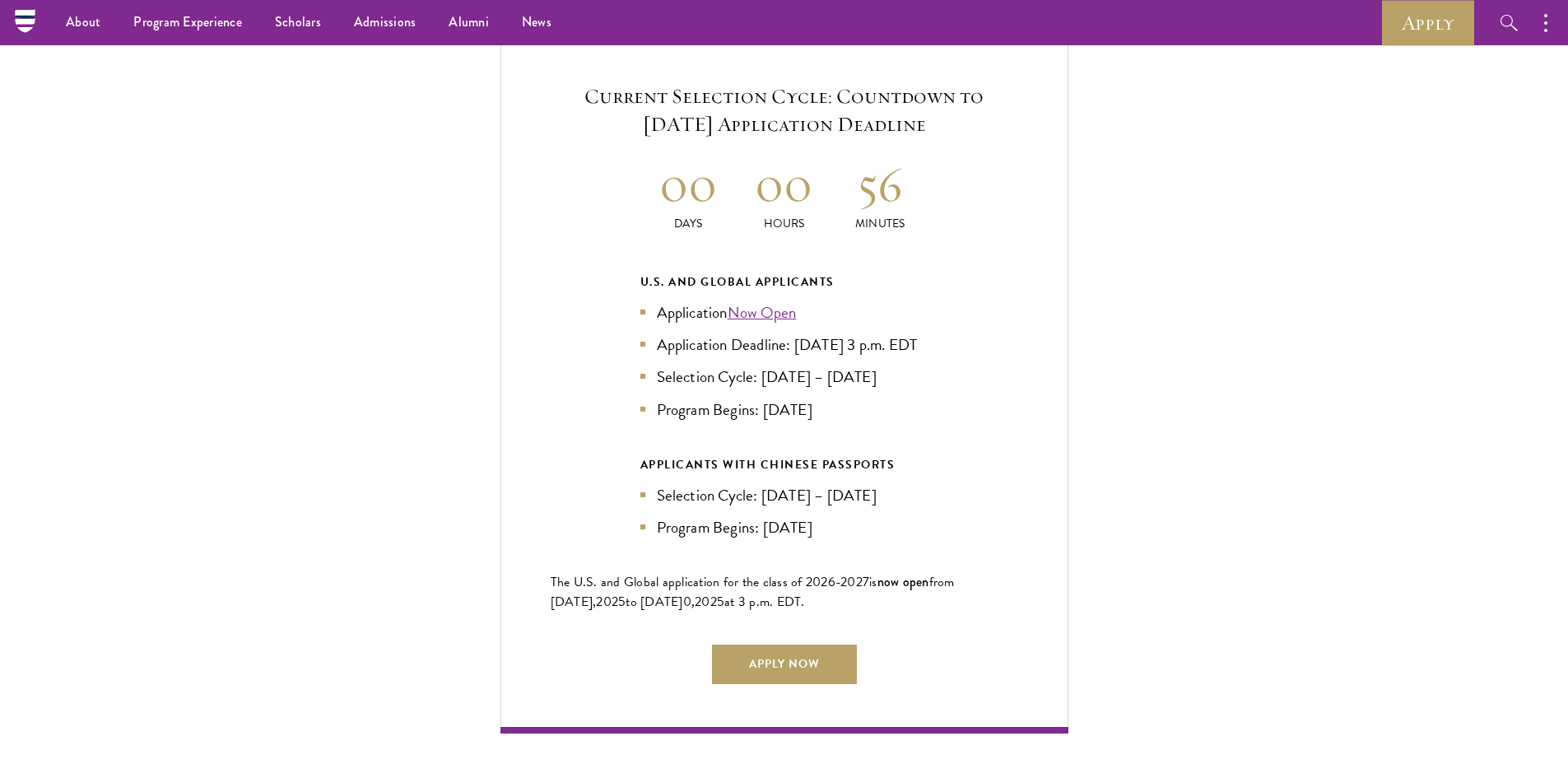
click at [301, 341] on div "Current Selection Cycle: Countdown to September 10, 2025 Application Deadline 0…" at bounding box center [784, 382] width 1403 height 701
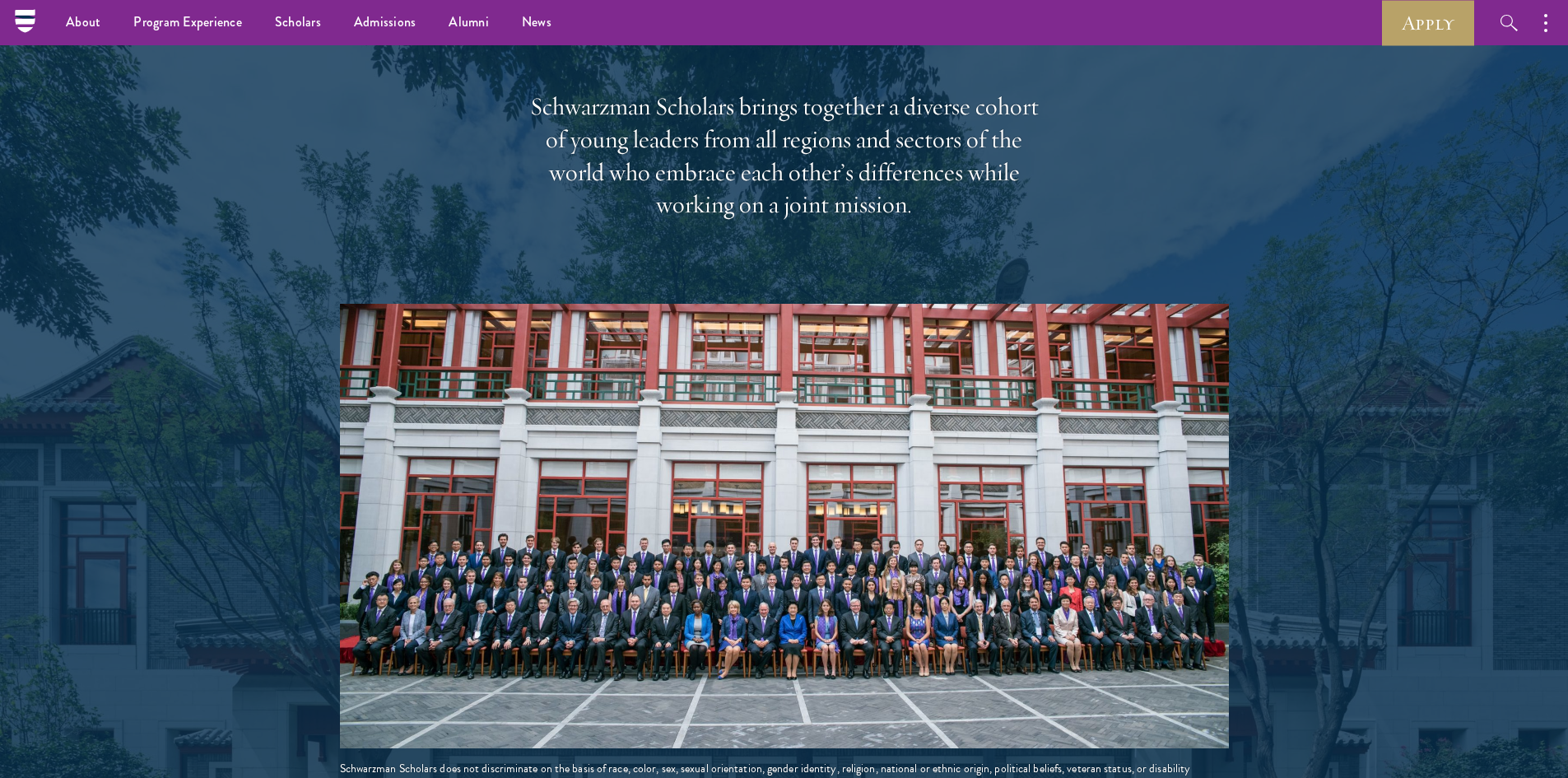
scroll to position [2140, 0]
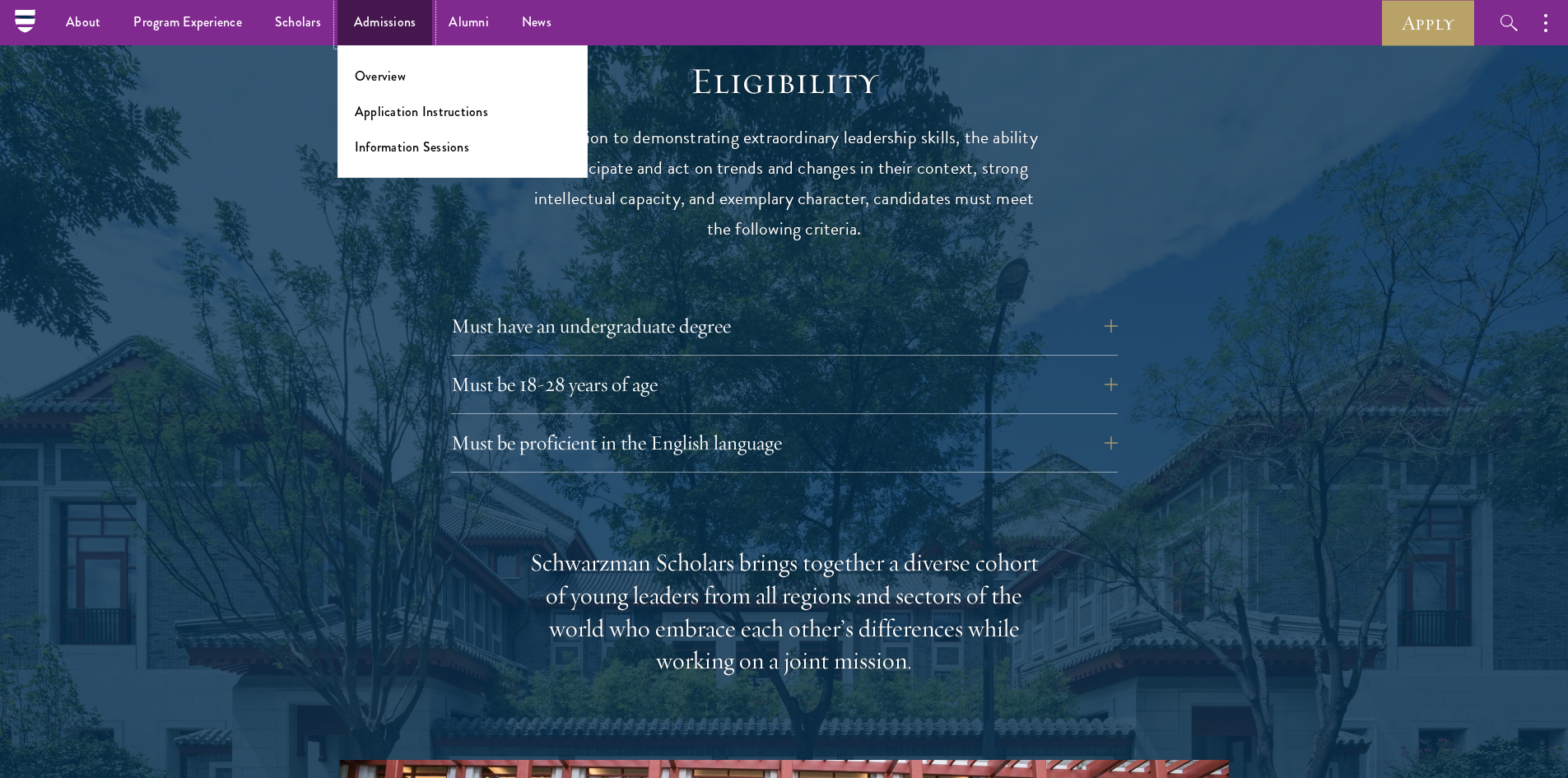
click at [378, 19] on link "Admissions" at bounding box center [385, 23] width 96 height 46
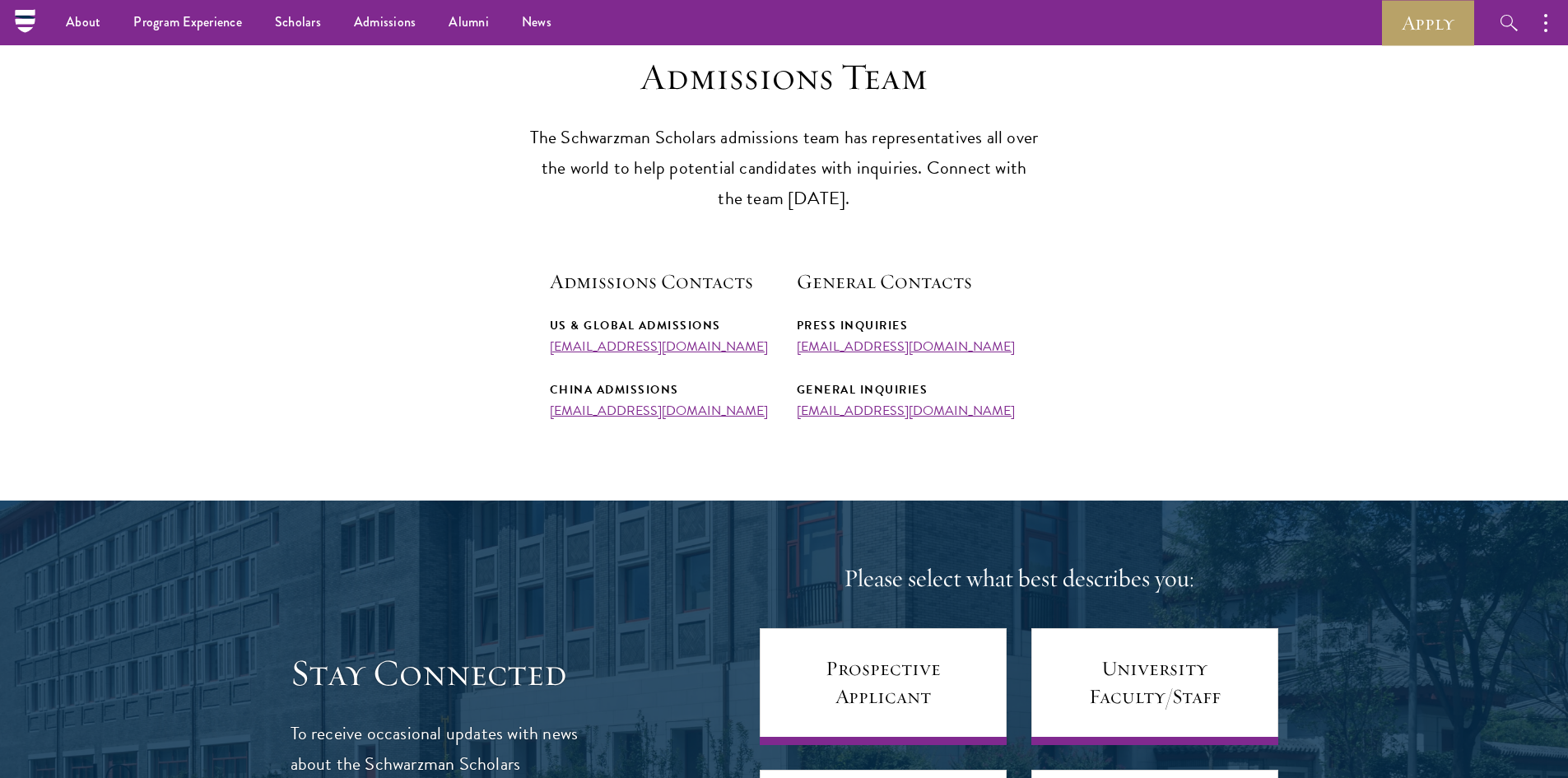
scroll to position [411, 0]
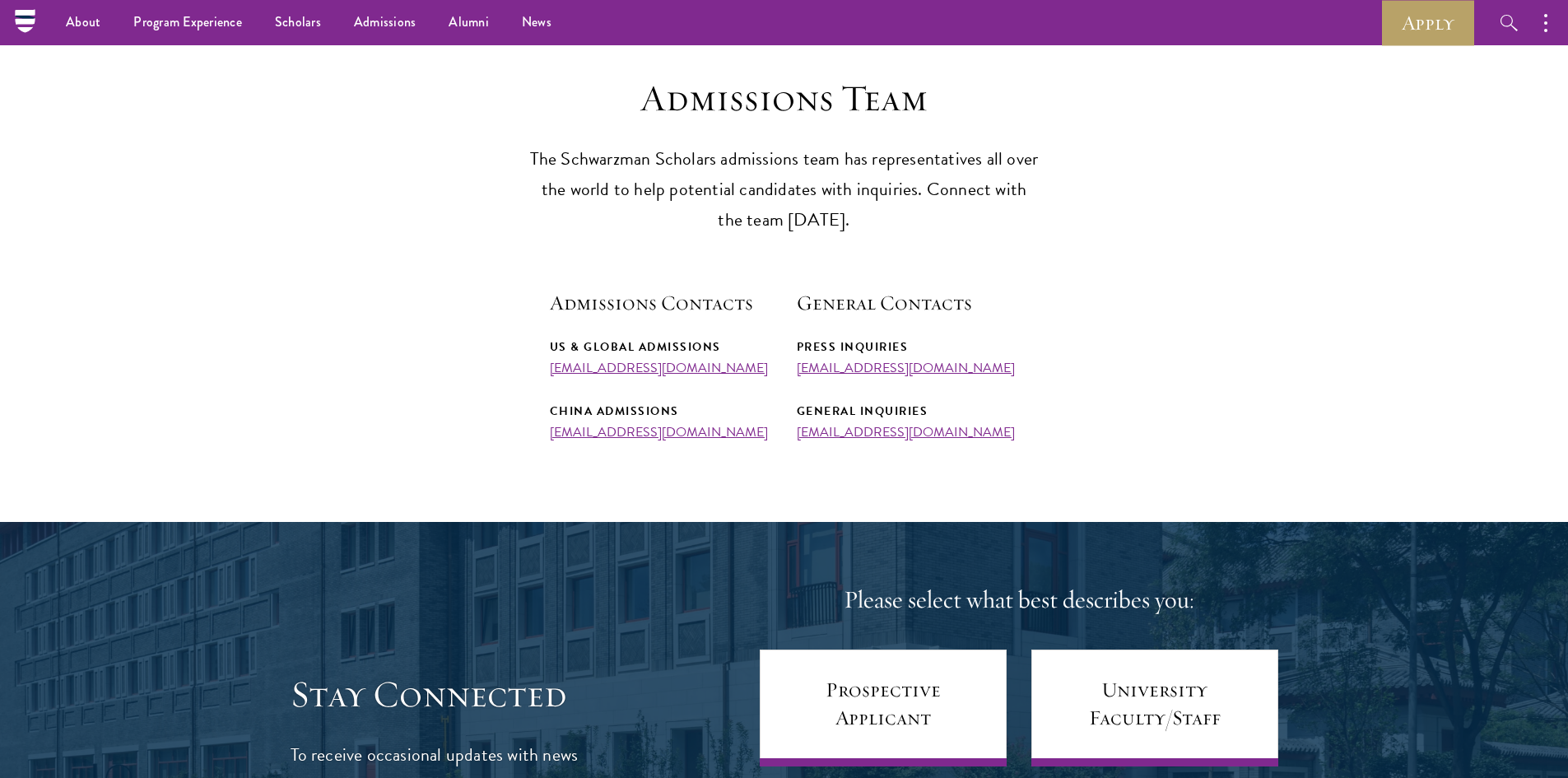
click at [446, 287] on section "Admissions Team The Schwarzman Scholars admissions team has representatives all…" at bounding box center [784, 257] width 1568 height 364
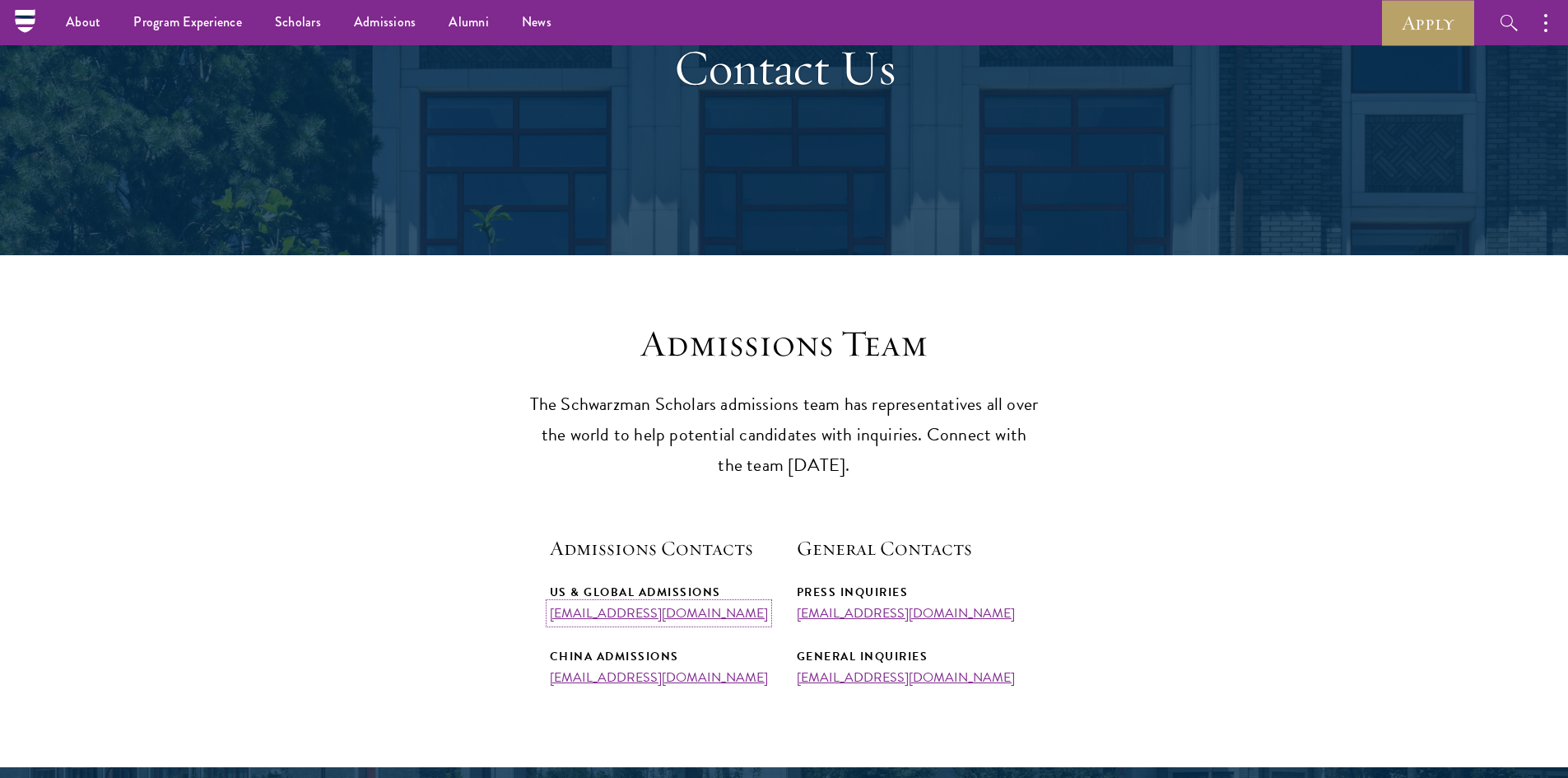
scroll to position [82, 0]
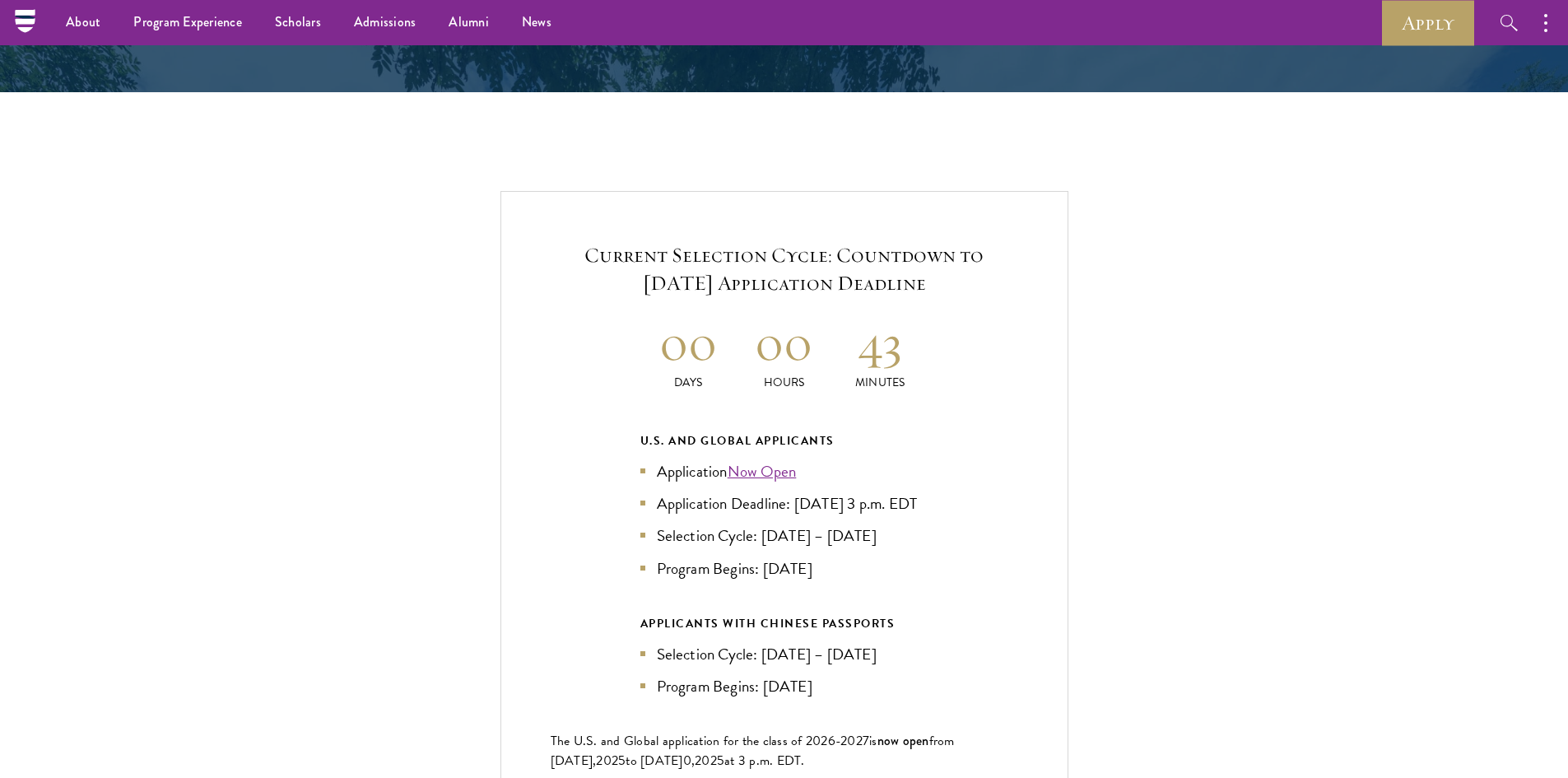
scroll to position [3375, 0]
